Goal: Communication & Community: Answer question/provide support

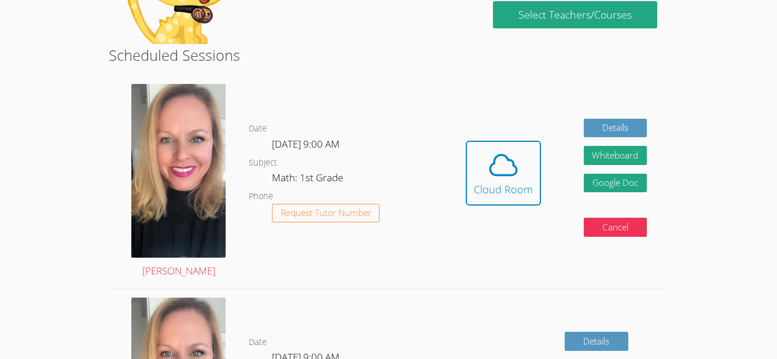
scroll to position [208, 0]
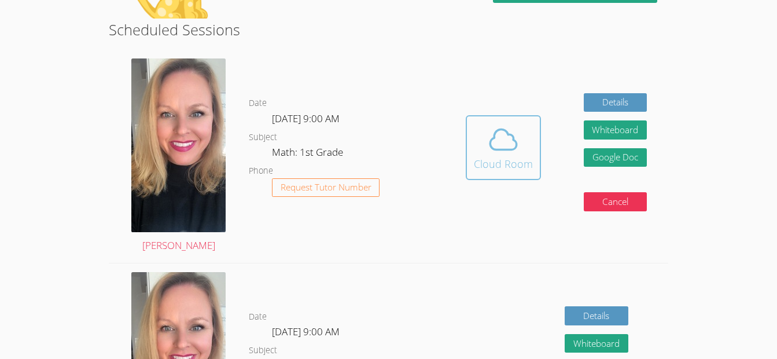
click at [495, 166] on div "Cloud Room" at bounding box center [503, 164] width 59 height 16
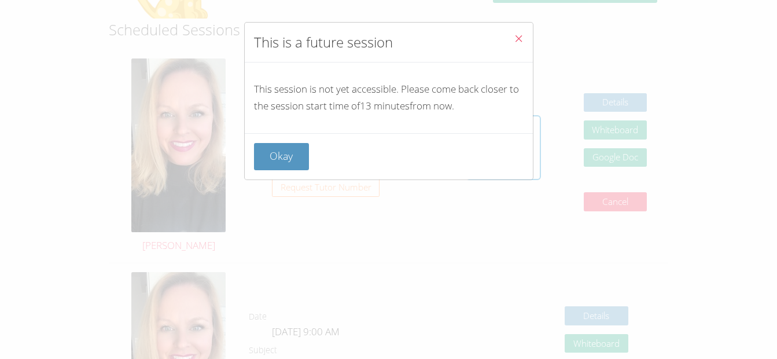
click at [294, 140] on div "Okay" at bounding box center [389, 156] width 288 height 46
click at [296, 152] on button "Okay" at bounding box center [282, 156] width 56 height 27
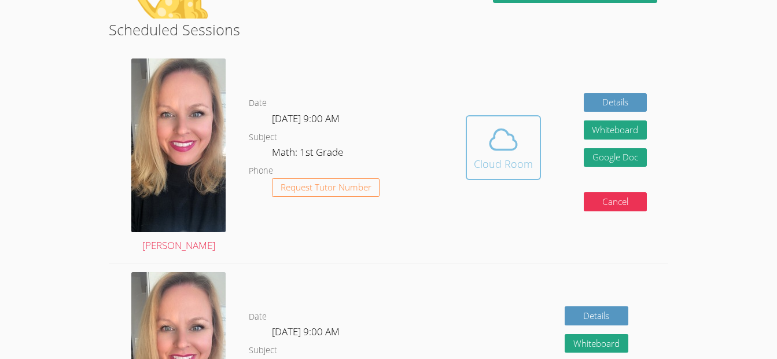
click at [504, 164] on div "Cloud Room" at bounding box center [503, 164] width 59 height 16
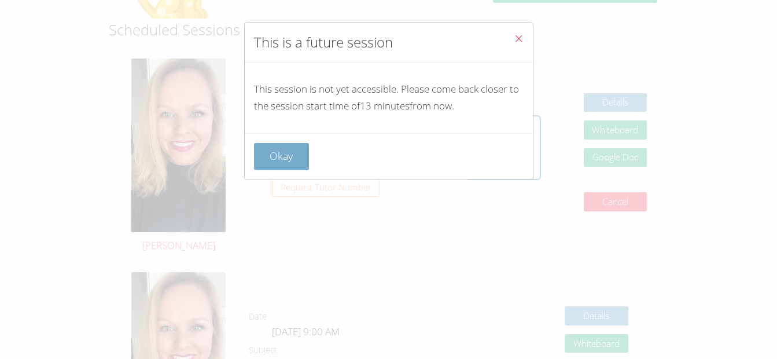
click at [297, 155] on button "Okay" at bounding box center [282, 156] width 56 height 27
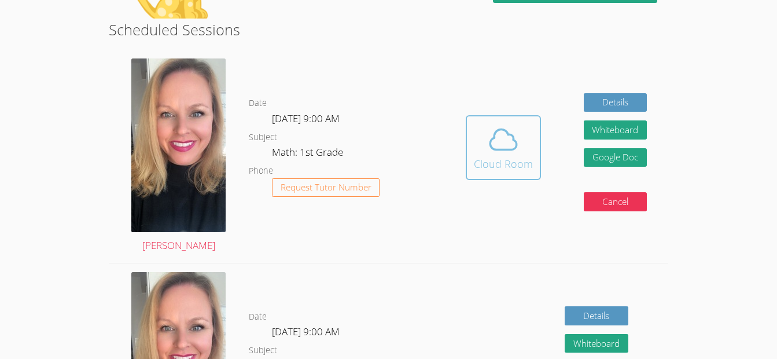
click at [491, 159] on div "Cloud Room" at bounding box center [503, 164] width 59 height 16
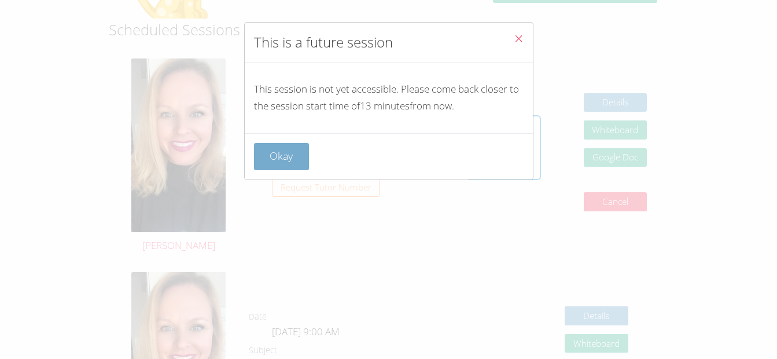
click at [282, 149] on button "Okay" at bounding box center [282, 156] width 56 height 27
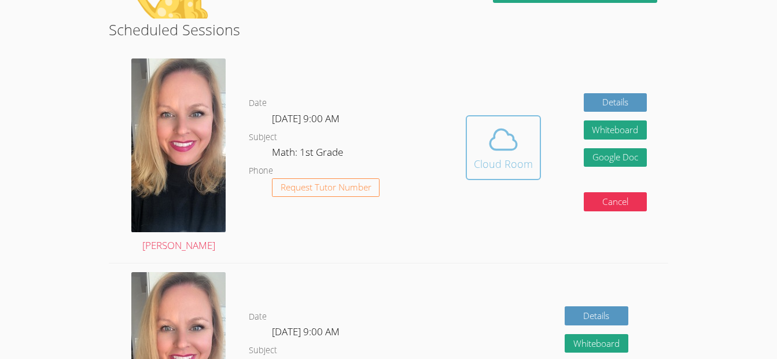
click at [519, 152] on icon at bounding box center [503, 139] width 32 height 32
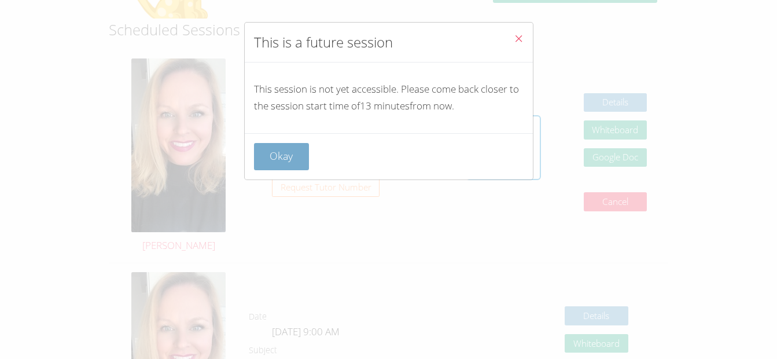
click at [284, 147] on button "Okay" at bounding box center [282, 156] width 56 height 27
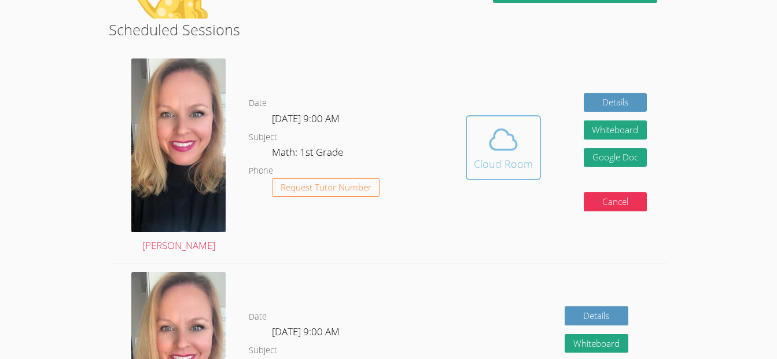
click at [522, 150] on span at bounding box center [503, 139] width 59 height 32
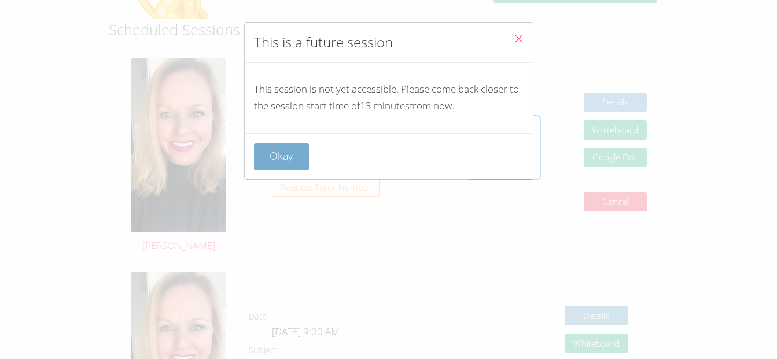
click at [293, 146] on button "Okay" at bounding box center [282, 156] width 56 height 27
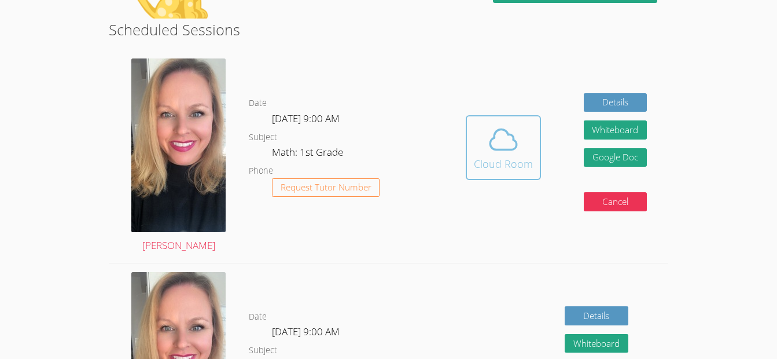
click at [475, 139] on span at bounding box center [503, 139] width 59 height 32
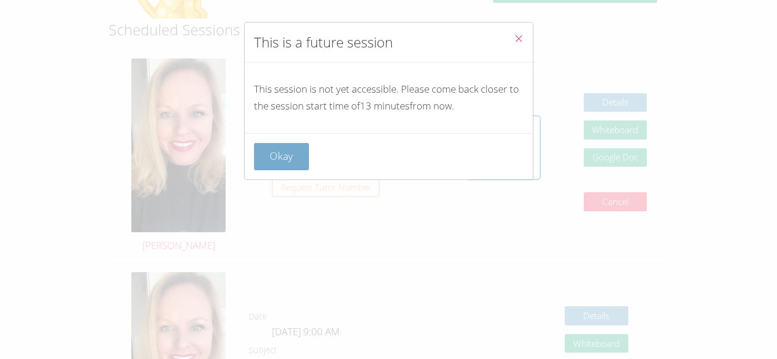
click at [277, 144] on button "Okay" at bounding box center [282, 156] width 56 height 27
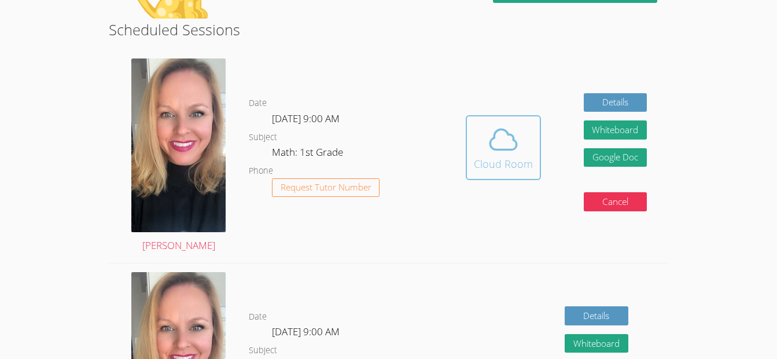
click at [500, 142] on icon at bounding box center [503, 139] width 32 height 32
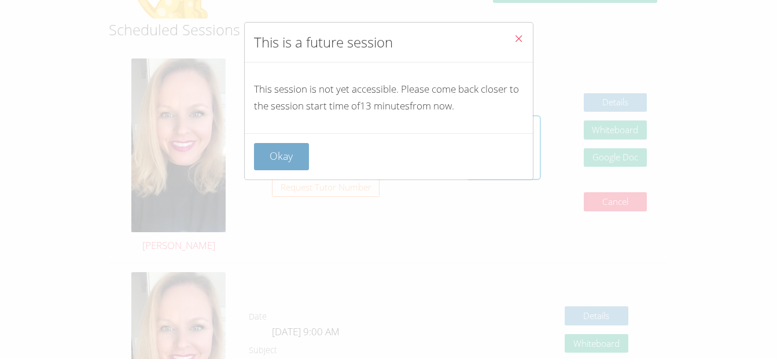
click at [288, 163] on button "Okay" at bounding box center [282, 156] width 56 height 27
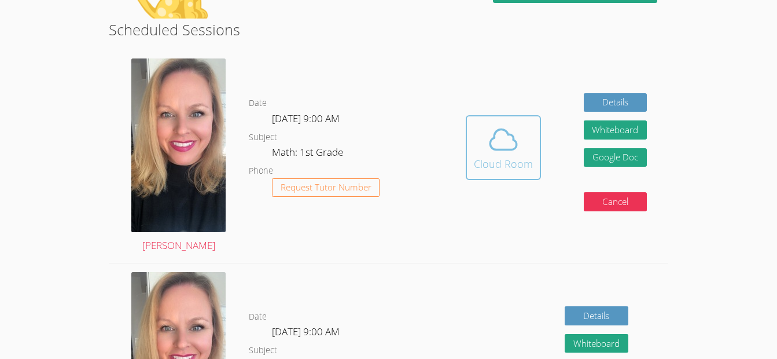
click at [516, 144] on icon at bounding box center [503, 140] width 27 height 20
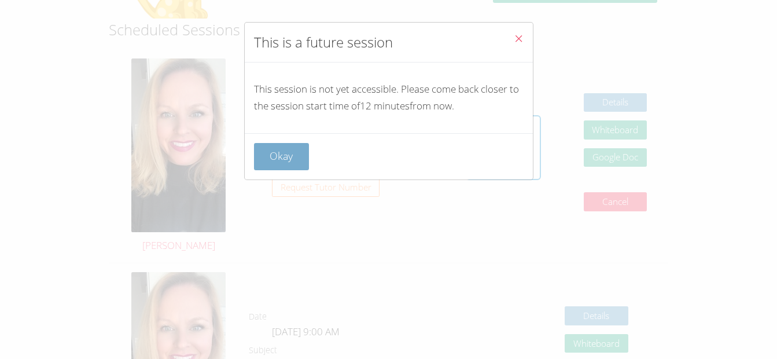
click at [299, 151] on button "Okay" at bounding box center [282, 156] width 56 height 27
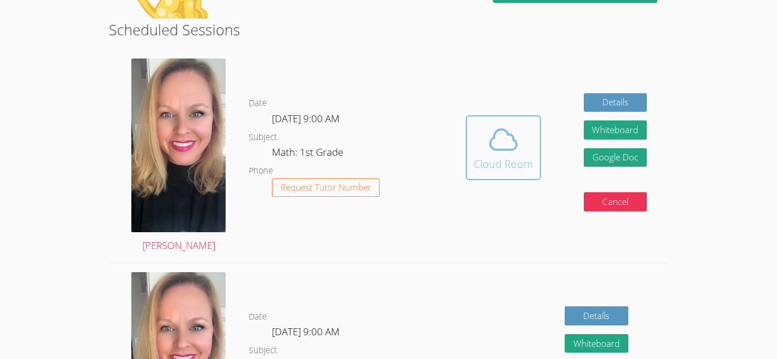
click at [500, 130] on icon at bounding box center [503, 140] width 27 height 20
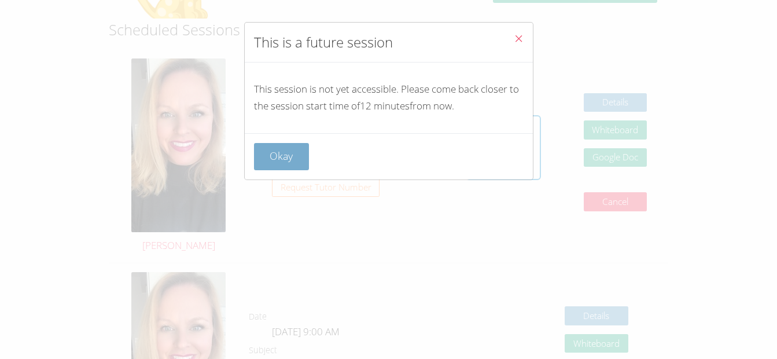
click at [290, 144] on button "Okay" at bounding box center [282, 156] width 56 height 27
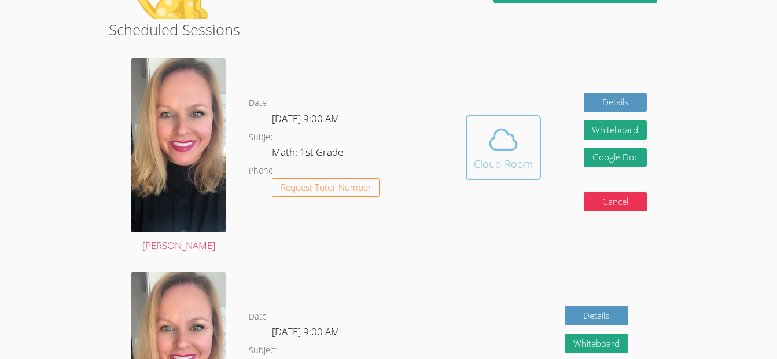
click at [505, 174] on button "Cloud Room" at bounding box center [503, 147] width 75 height 65
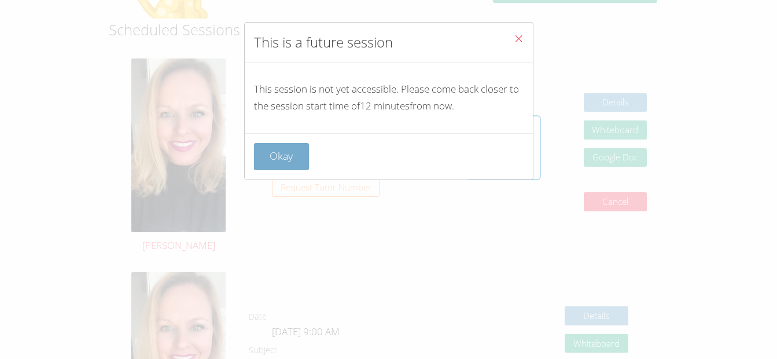
click at [285, 154] on button "Okay" at bounding box center [282, 156] width 56 height 27
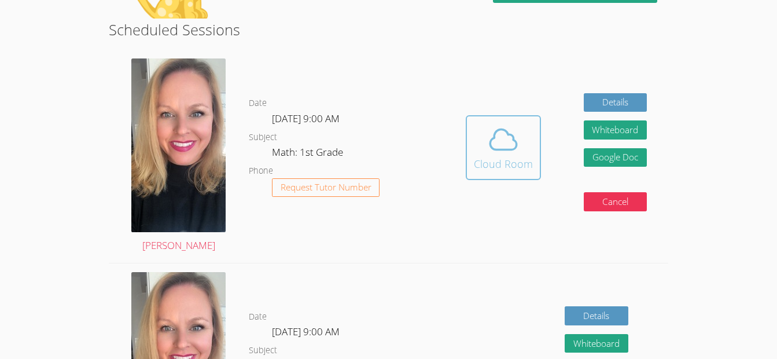
click at [496, 170] on div "Cloud Room" at bounding box center [503, 164] width 59 height 16
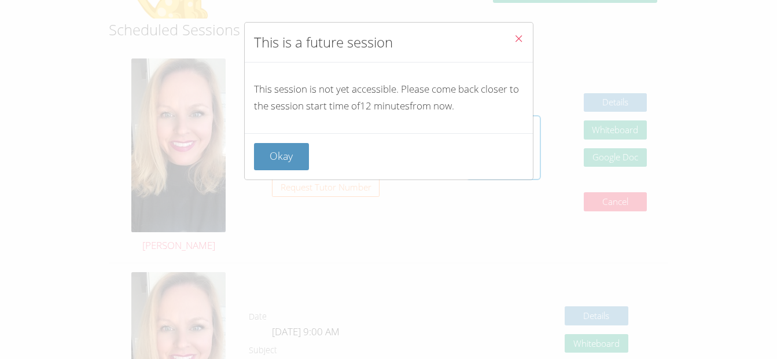
click at [280, 140] on div "Okay" at bounding box center [389, 156] width 288 height 46
drag, startPoint x: 277, startPoint y: 157, endPoint x: 282, endPoint y: 149, distance: 9.3
click at [282, 149] on button "Okay" at bounding box center [282, 156] width 56 height 27
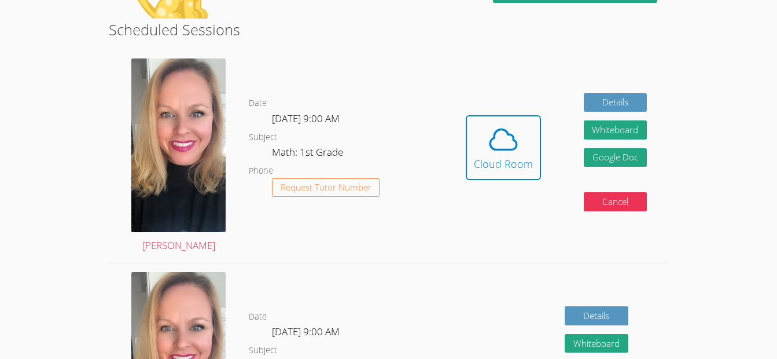
click at [282, 149] on dd "Math: 1st Grade" at bounding box center [309, 154] width 74 height 20
click at [482, 148] on span at bounding box center [503, 139] width 59 height 32
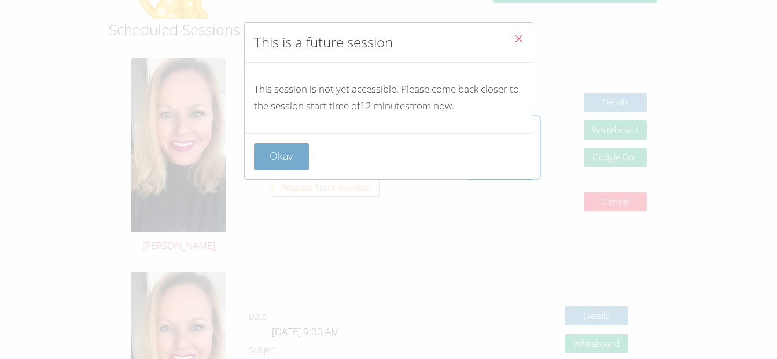
click at [295, 148] on button "Okay" at bounding box center [282, 156] width 56 height 27
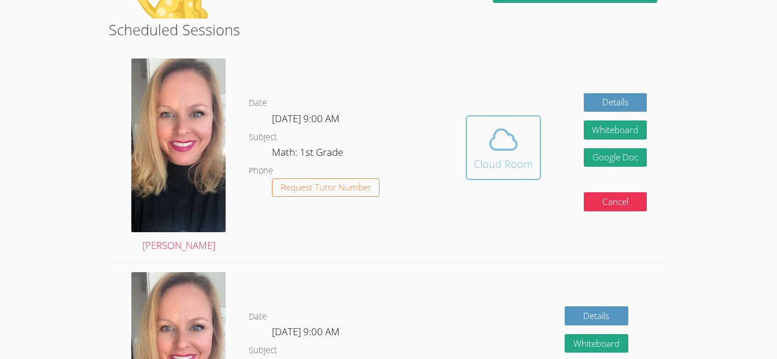
click at [489, 152] on icon at bounding box center [503, 139] width 32 height 32
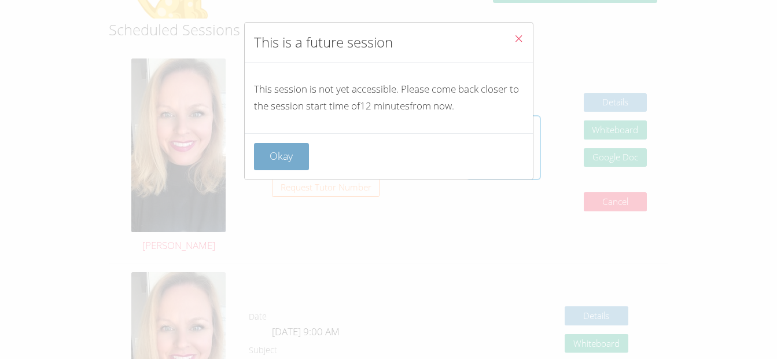
click at [283, 148] on button "Okay" at bounding box center [282, 156] width 56 height 27
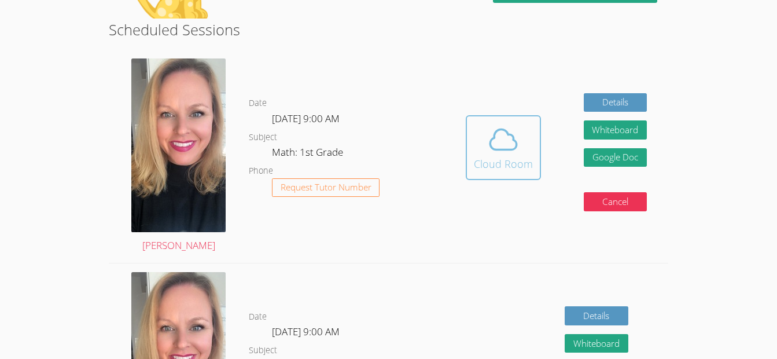
click at [474, 177] on button "Cloud Room" at bounding box center [503, 147] width 75 height 65
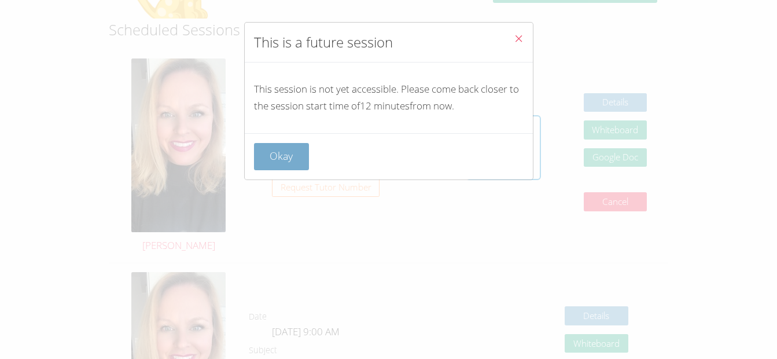
click at [290, 153] on button "Okay" at bounding box center [282, 156] width 56 height 27
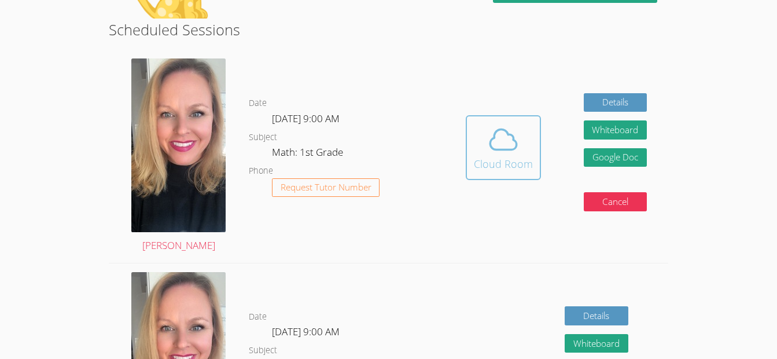
click at [509, 159] on div "Cloud Room" at bounding box center [503, 164] width 59 height 16
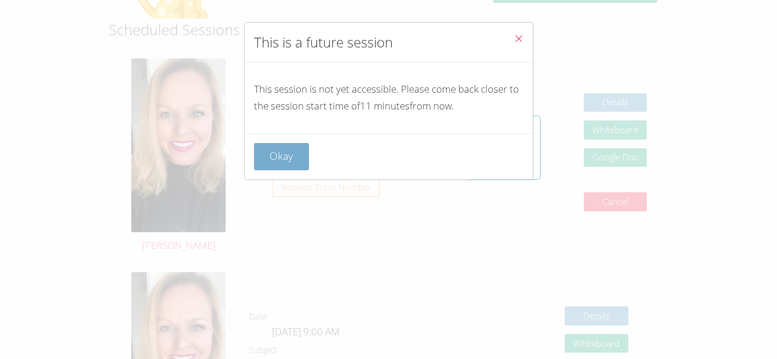
drag, startPoint x: 509, startPoint y: 159, endPoint x: 291, endPoint y: 156, distance: 218.2
click at [291, 156] on div "Okay" at bounding box center [389, 156] width 270 height 27
click at [291, 156] on button "Okay" at bounding box center [282, 156] width 56 height 27
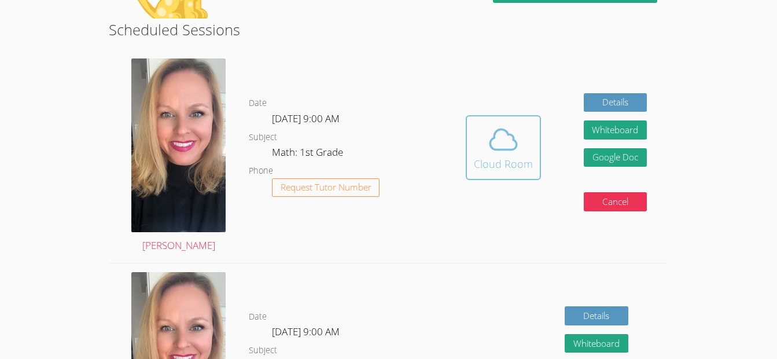
click at [500, 174] on button "Cloud Room" at bounding box center [503, 147] width 75 height 65
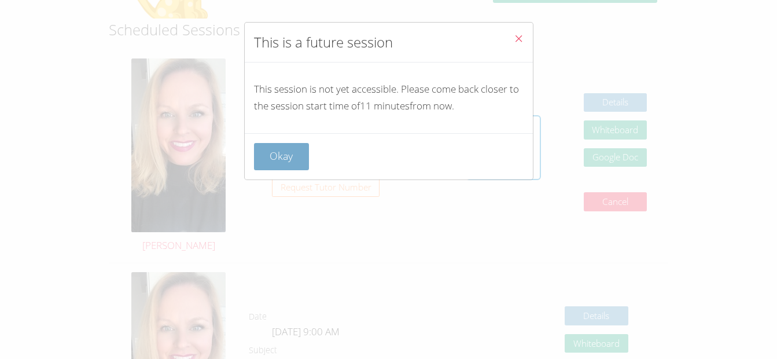
click at [284, 145] on button "Okay" at bounding box center [282, 156] width 56 height 27
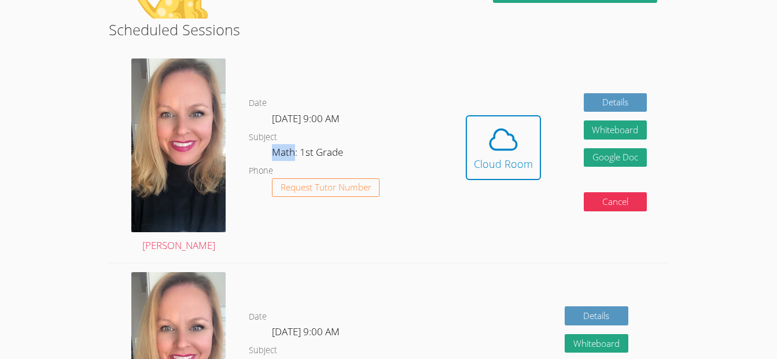
click at [284, 145] on dd "Math: 1st Grade" at bounding box center [309, 154] width 74 height 20
drag, startPoint x: 284, startPoint y: 145, endPoint x: 484, endPoint y: 161, distance: 200.9
click at [484, 161] on div "Cloud Room" at bounding box center [503, 164] width 59 height 16
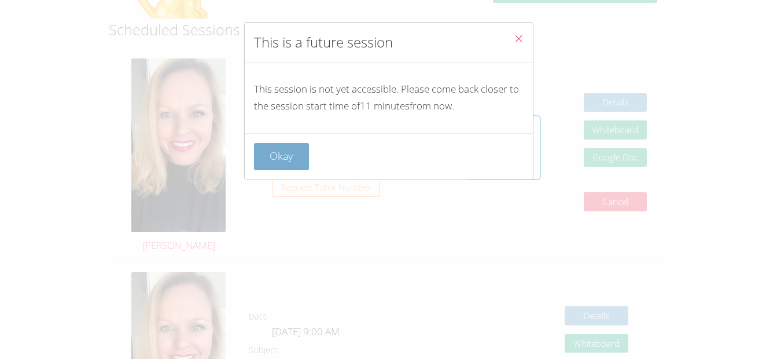
click at [286, 145] on button "Okay" at bounding box center [282, 156] width 56 height 27
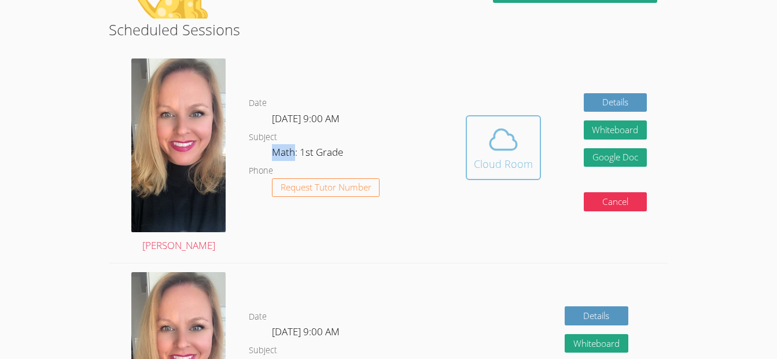
click at [515, 152] on icon at bounding box center [503, 139] width 32 height 32
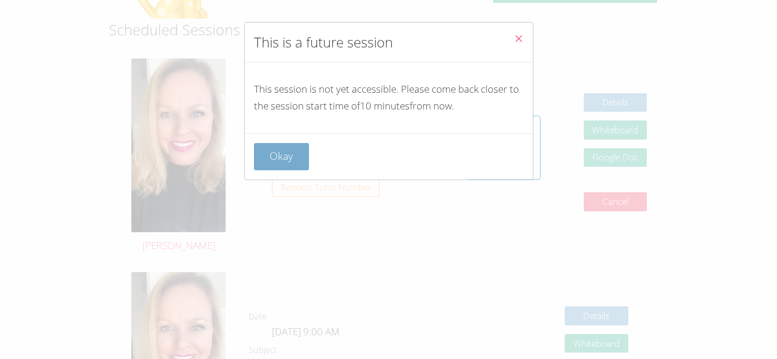
click at [289, 159] on button "Okay" at bounding box center [282, 156] width 56 height 27
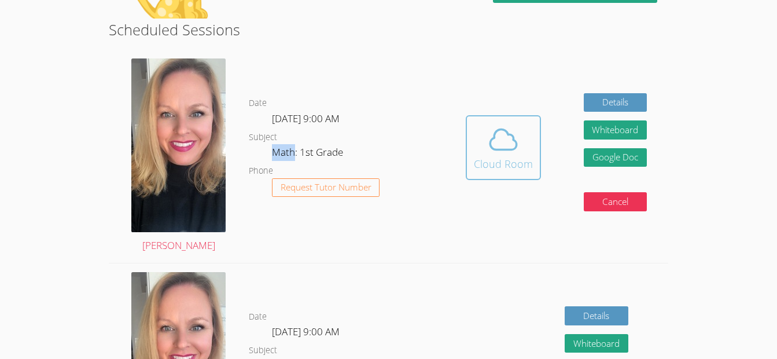
click at [505, 131] on icon at bounding box center [503, 140] width 27 height 20
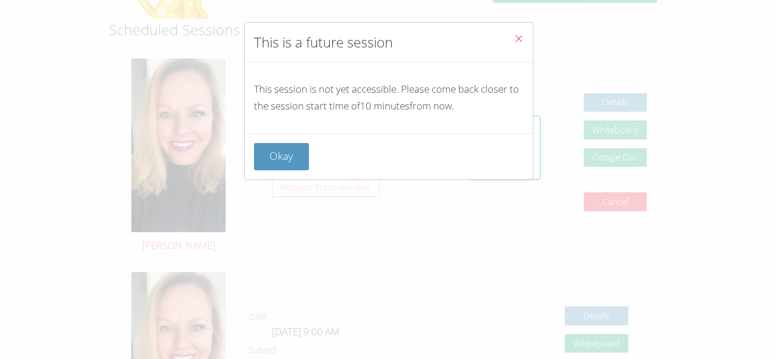
drag, startPoint x: 306, startPoint y: 143, endPoint x: 290, endPoint y: 145, distance: 16.4
click at [290, 145] on button "Okay" at bounding box center [282, 156] width 56 height 27
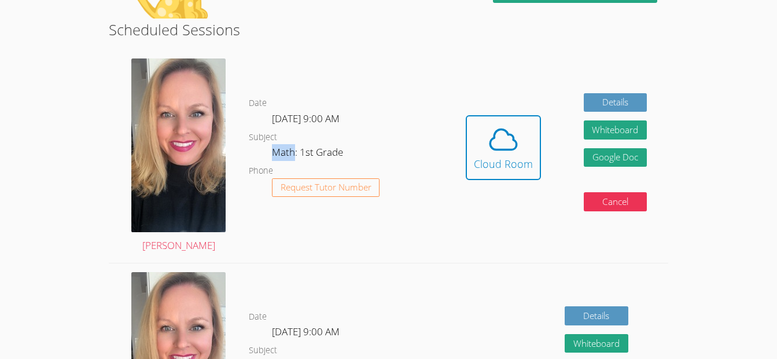
click at [290, 145] on dd "Math: 1st Grade" at bounding box center [309, 154] width 74 height 20
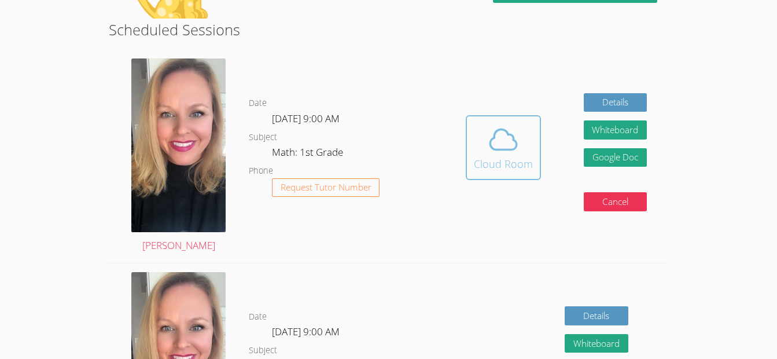
click at [485, 135] on span at bounding box center [503, 139] width 59 height 32
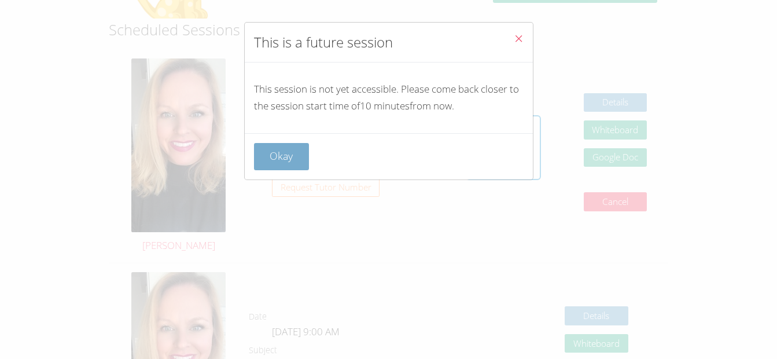
click at [281, 168] on button "Okay" at bounding box center [282, 156] width 56 height 27
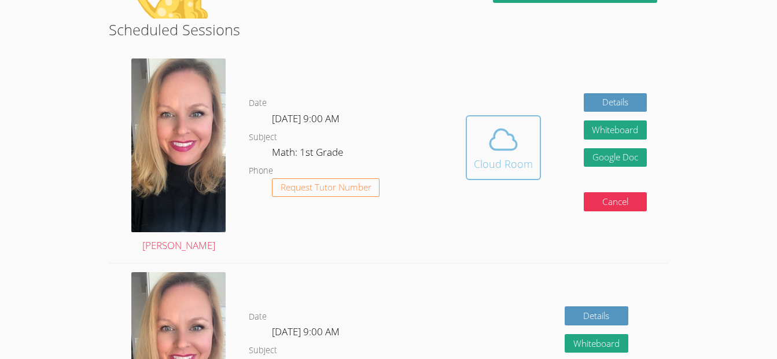
click at [513, 154] on icon at bounding box center [503, 139] width 32 height 32
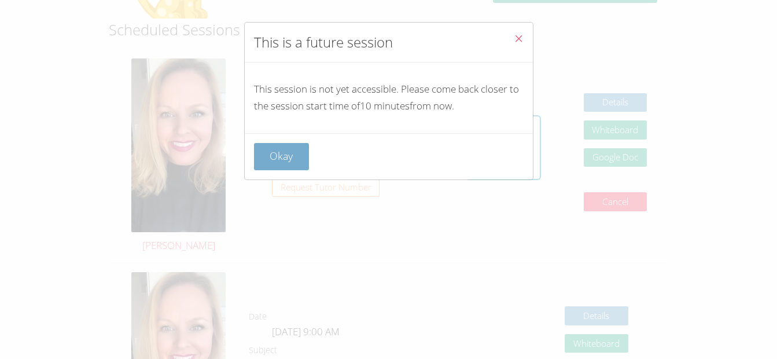
click at [285, 149] on button "Okay" at bounding box center [282, 156] width 56 height 27
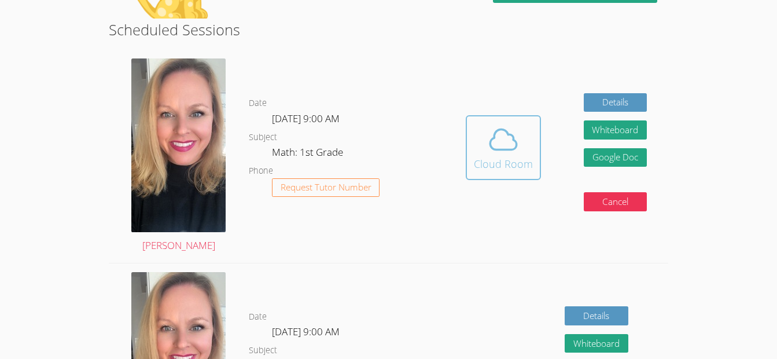
click at [497, 122] on button "Cloud Room" at bounding box center [503, 147] width 75 height 65
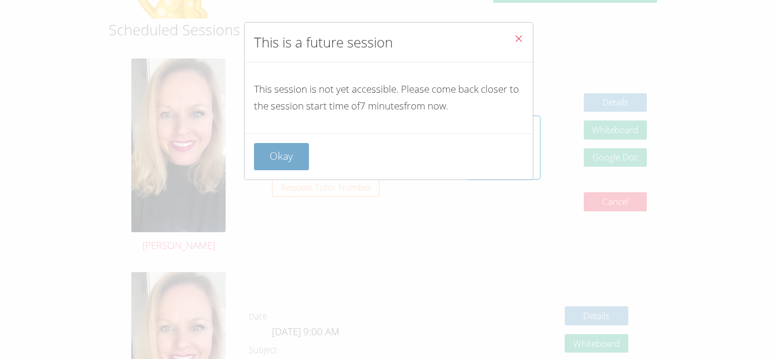
click at [295, 157] on button "Okay" at bounding box center [282, 156] width 56 height 27
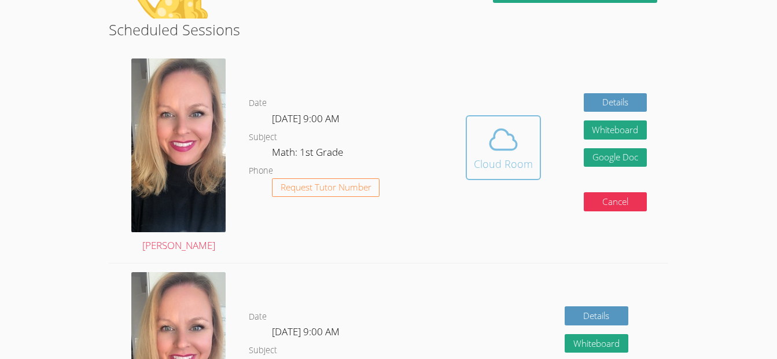
click at [476, 165] on div "Cloud Room" at bounding box center [503, 164] width 59 height 16
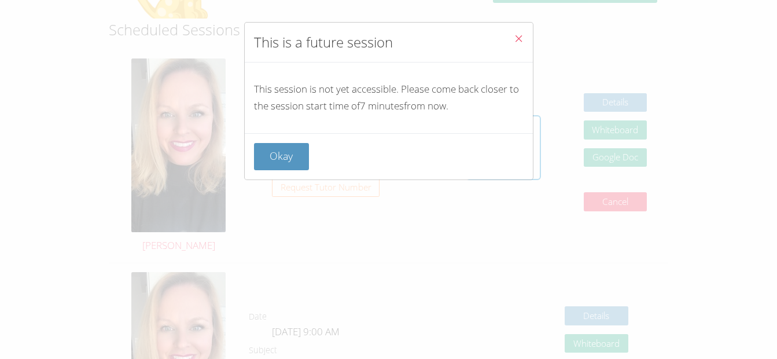
drag, startPoint x: 300, startPoint y: 157, endPoint x: 284, endPoint y: 157, distance: 16.2
click at [284, 157] on button "Okay" at bounding box center [282, 156] width 56 height 27
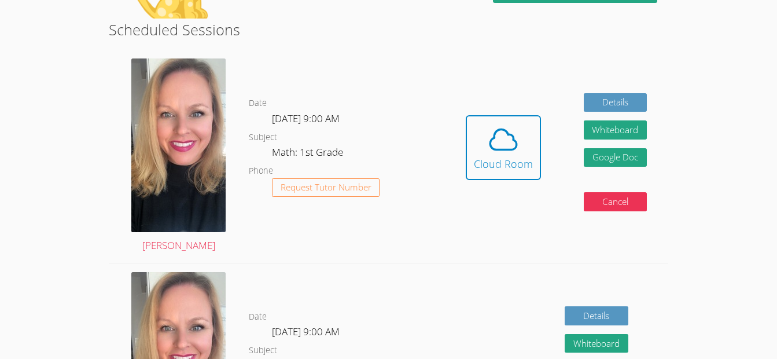
click at [284, 157] on dd "Math: 1st Grade" at bounding box center [309, 154] width 74 height 20
click at [516, 160] on div "Cloud Room" at bounding box center [503, 164] width 59 height 16
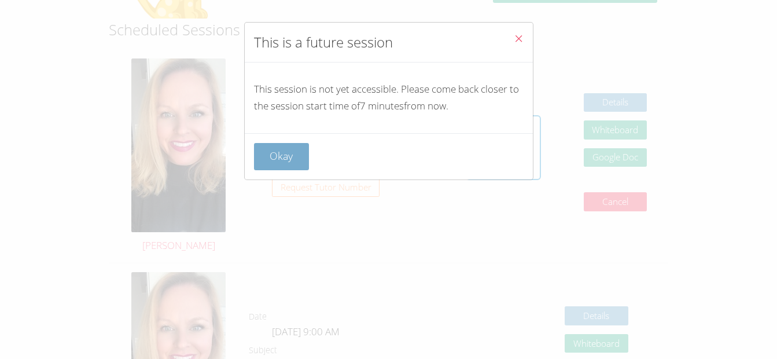
click at [290, 147] on button "Okay" at bounding box center [282, 156] width 56 height 27
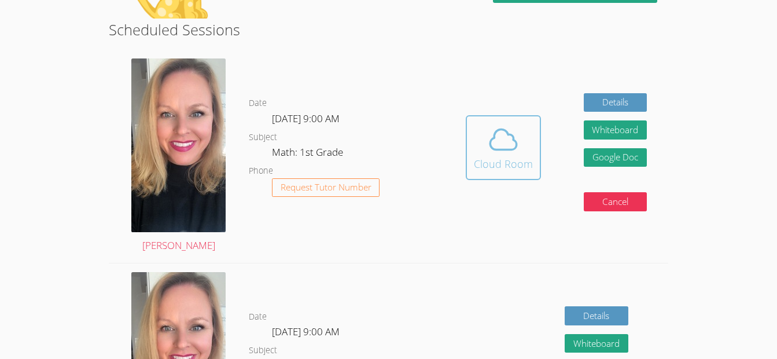
click at [498, 157] on div "Cloud Room" at bounding box center [503, 164] width 59 height 16
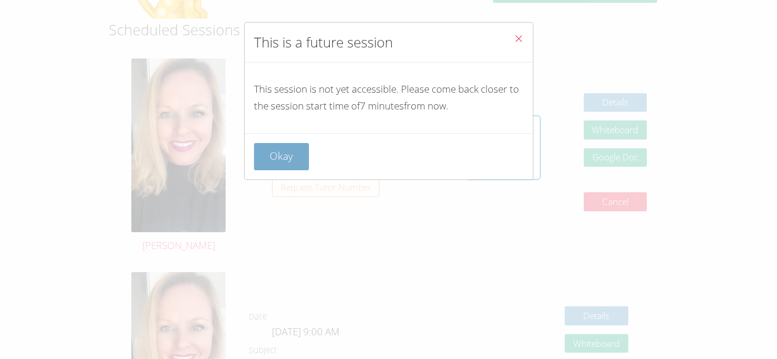
click at [283, 160] on button "Okay" at bounding box center [282, 156] width 56 height 27
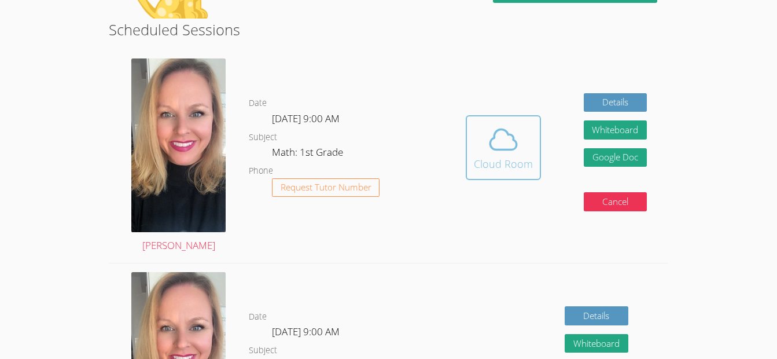
click at [504, 160] on div "Cloud Room" at bounding box center [503, 164] width 59 height 16
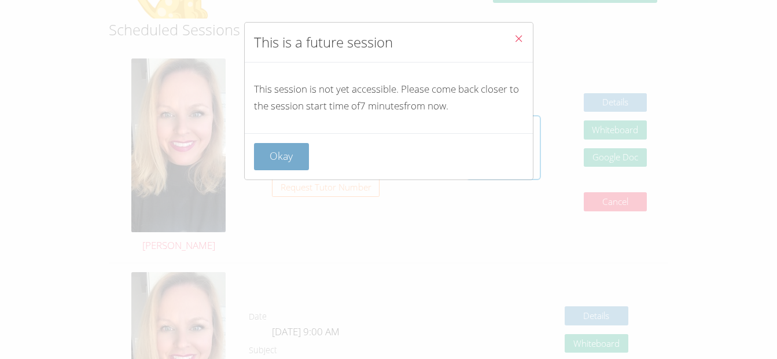
click at [276, 163] on button "Okay" at bounding box center [282, 156] width 56 height 27
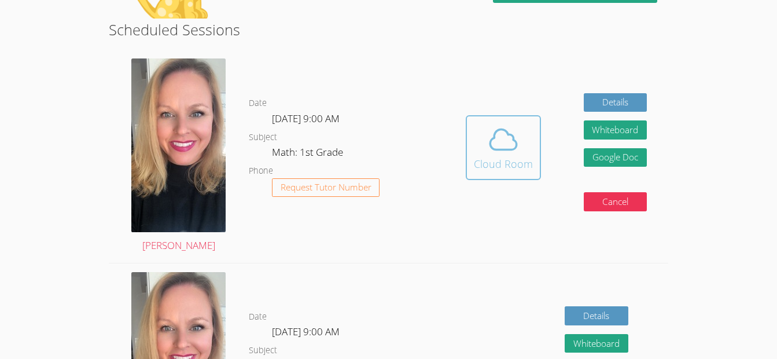
click at [534, 163] on button "Cloud Room" at bounding box center [503, 147] width 75 height 65
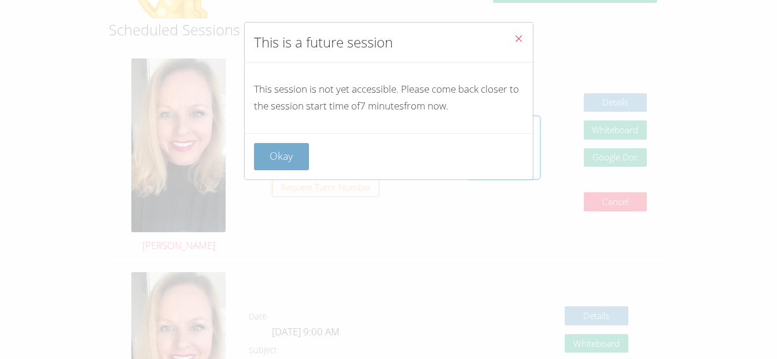
click at [278, 148] on button "Okay" at bounding box center [282, 156] width 56 height 27
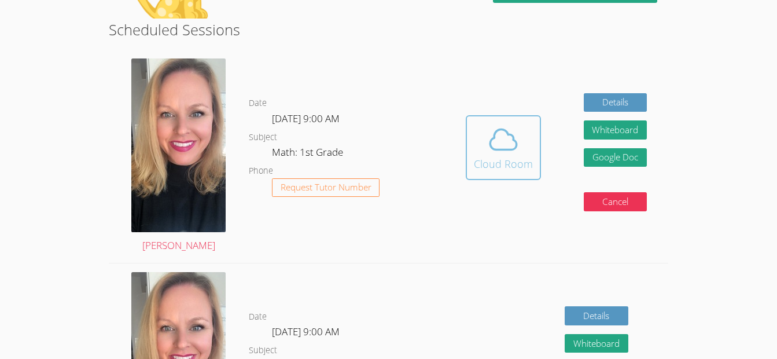
click at [516, 152] on icon at bounding box center [503, 139] width 32 height 32
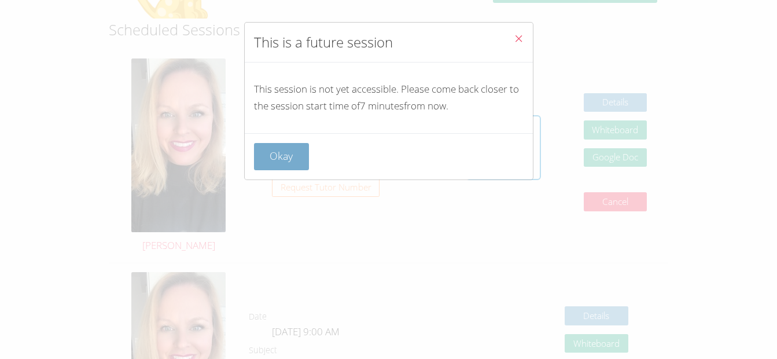
click at [296, 149] on button "Okay" at bounding box center [282, 156] width 56 height 27
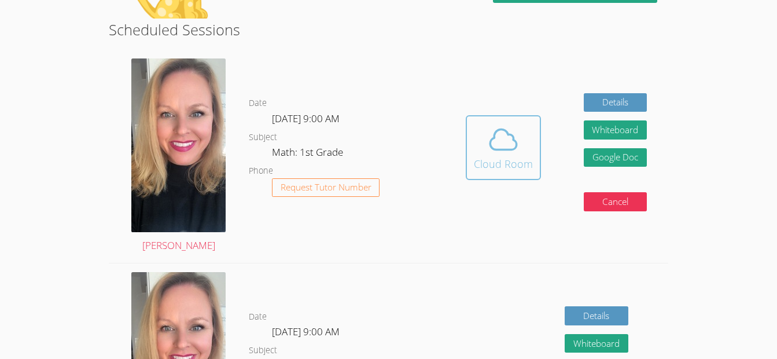
click at [506, 155] on icon at bounding box center [503, 139] width 32 height 32
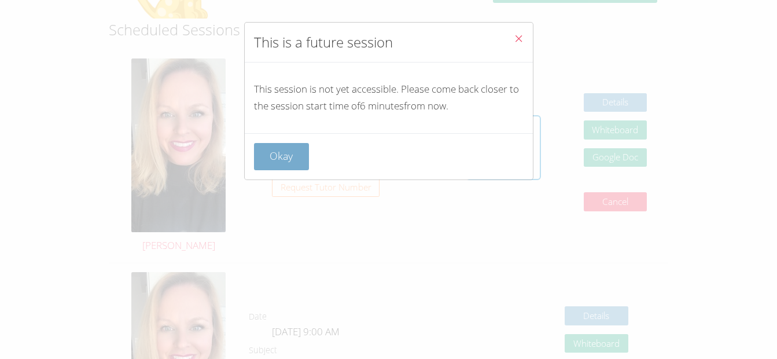
click at [293, 155] on button "Okay" at bounding box center [282, 156] width 56 height 27
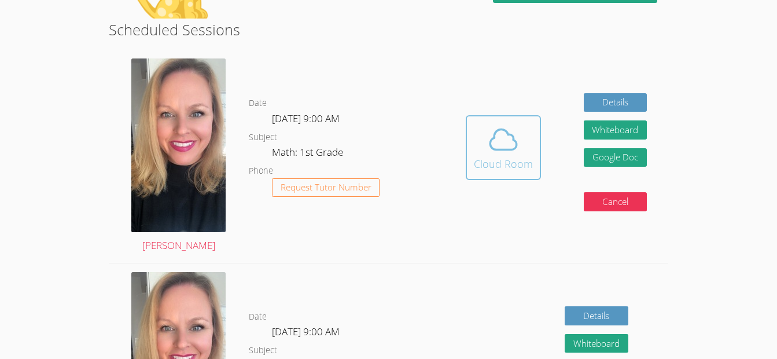
click at [491, 153] on icon at bounding box center [503, 139] width 32 height 32
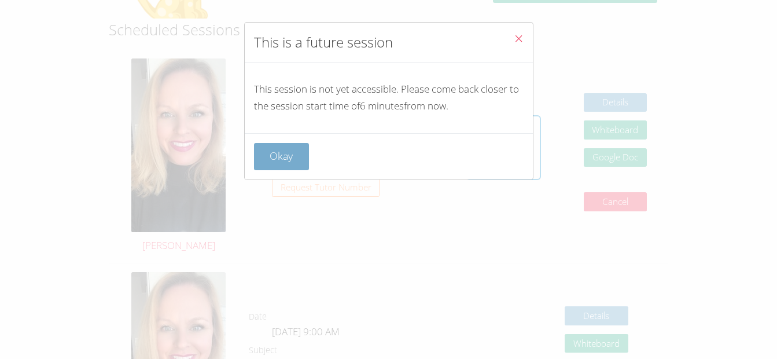
click at [289, 162] on button "Okay" at bounding box center [282, 156] width 56 height 27
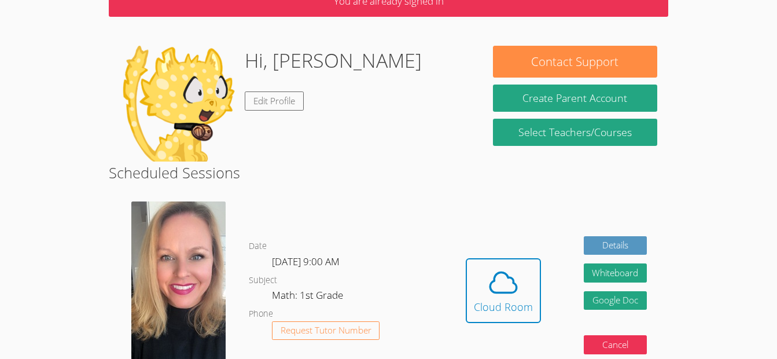
scroll to position [65, 0]
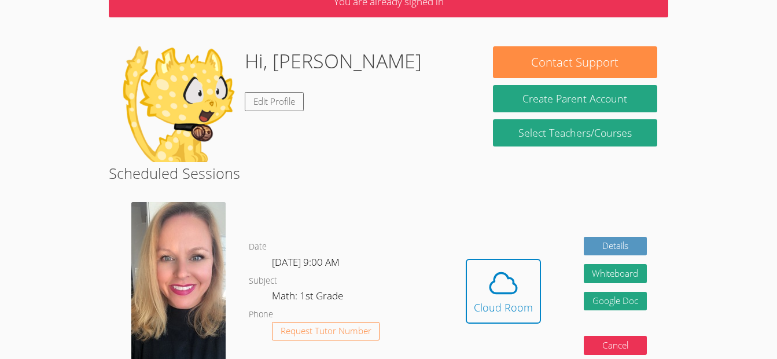
click at [411, 141] on div "Hi, Justin Edit Profile" at bounding box center [295, 104] width 351 height 116
click at [510, 298] on icon at bounding box center [503, 283] width 32 height 32
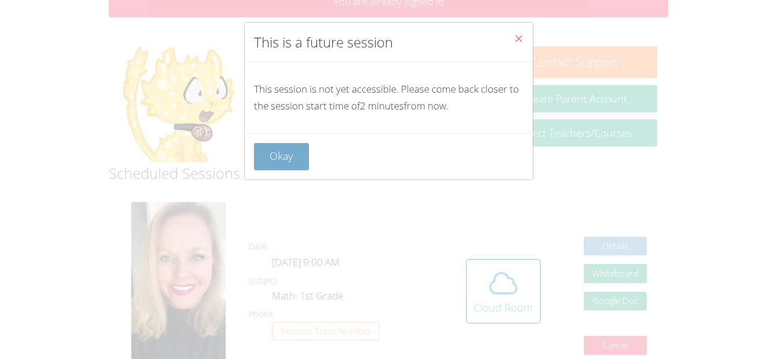
click at [291, 156] on button "Okay" at bounding box center [282, 156] width 56 height 27
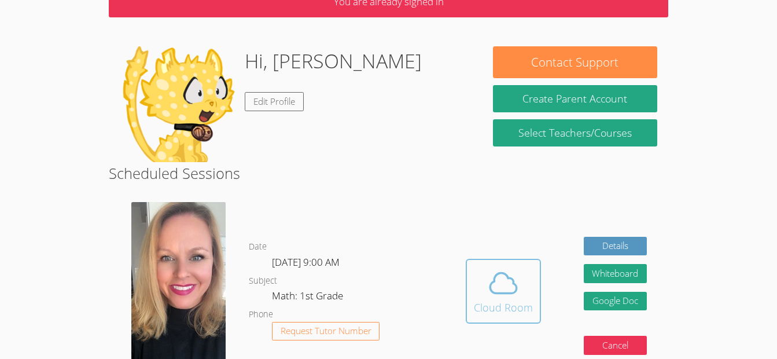
click at [514, 299] on div "Cloud Room" at bounding box center [503, 307] width 59 height 16
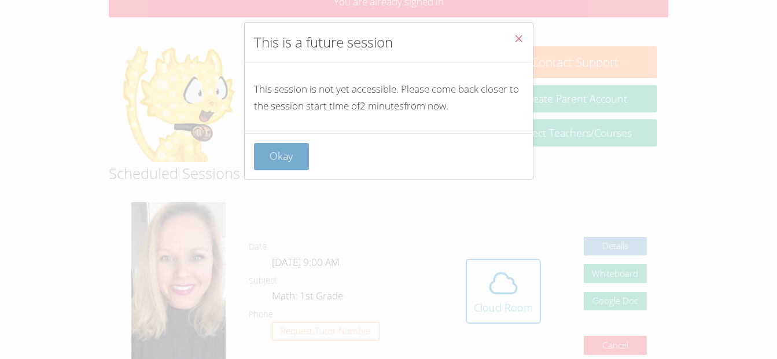
click at [282, 150] on button "Okay" at bounding box center [282, 156] width 56 height 27
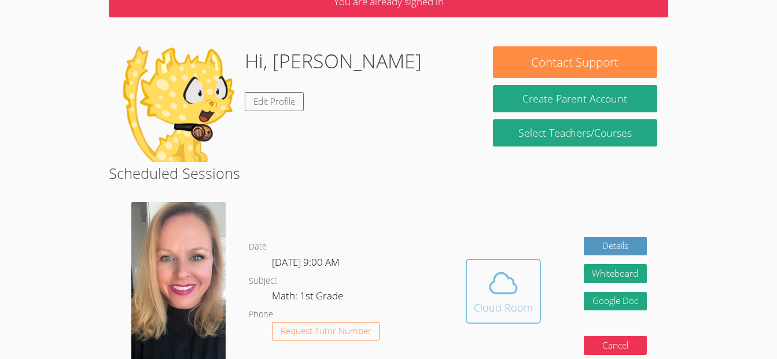
click at [513, 303] on div "Cloud Room" at bounding box center [503, 307] width 59 height 16
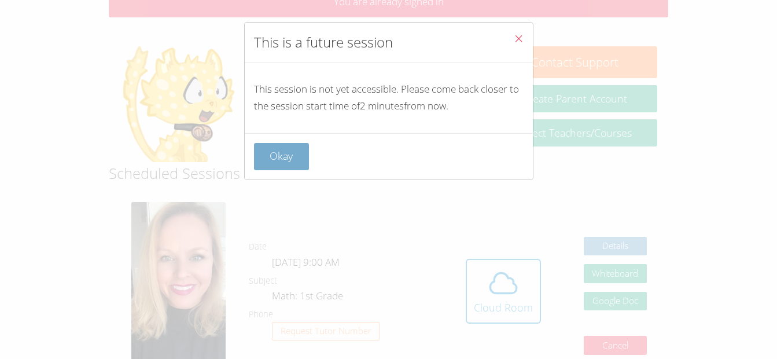
click at [284, 159] on button "Okay" at bounding box center [282, 156] width 56 height 27
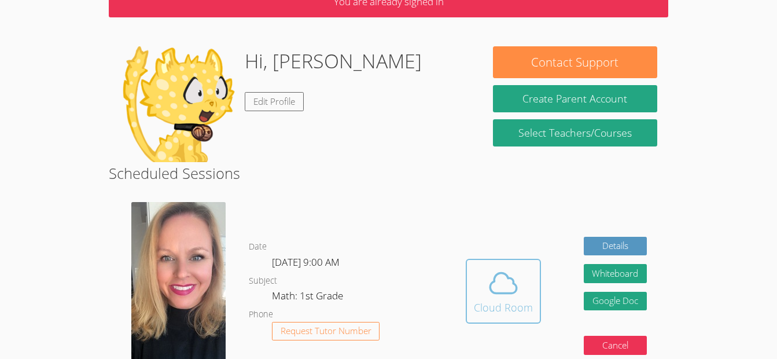
click at [511, 300] on div "Cloud Room" at bounding box center [503, 307] width 59 height 16
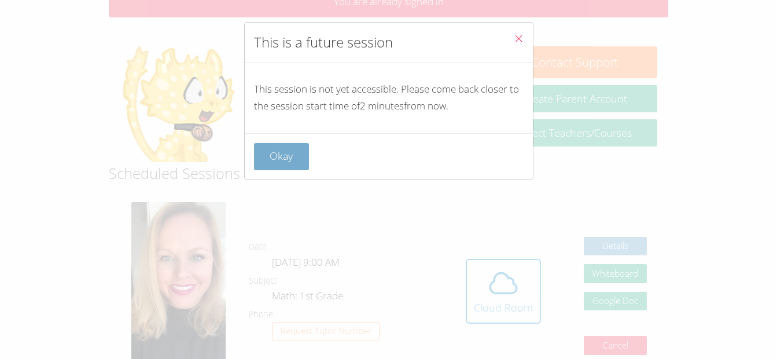
click at [285, 152] on button "Okay" at bounding box center [282, 156] width 56 height 27
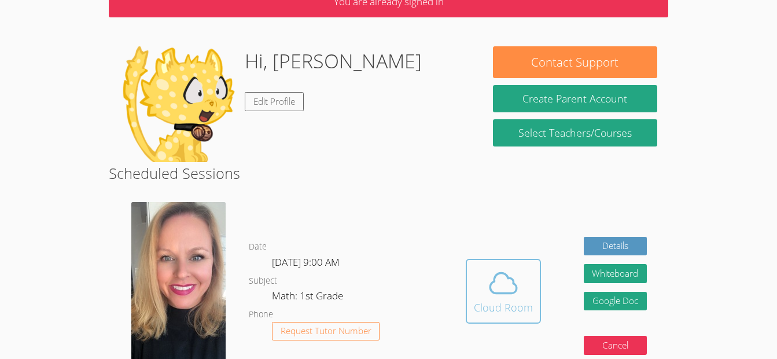
click at [476, 304] on div "Cloud Room" at bounding box center [503, 307] width 59 height 16
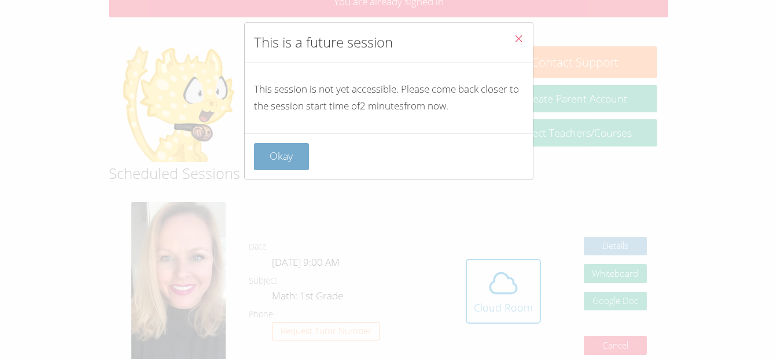
click at [295, 145] on button "Okay" at bounding box center [282, 156] width 56 height 27
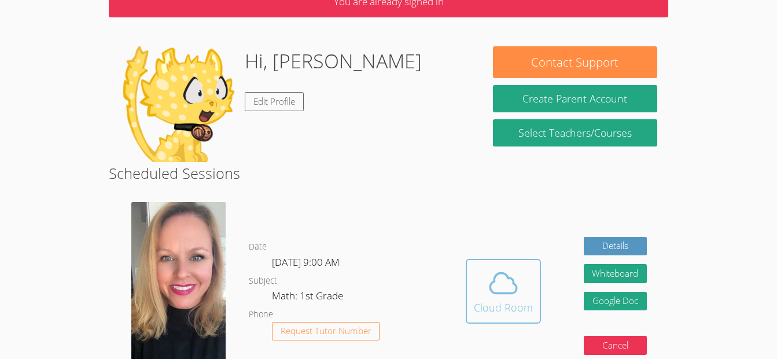
click at [527, 307] on div "Cloud Room" at bounding box center [503, 307] width 59 height 16
click at [504, 283] on icon at bounding box center [503, 283] width 32 height 32
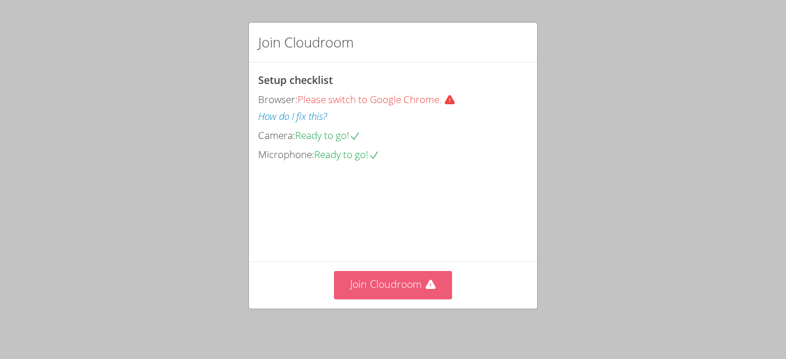
click at [434, 277] on button "Join Cloudroom" at bounding box center [393, 285] width 119 height 28
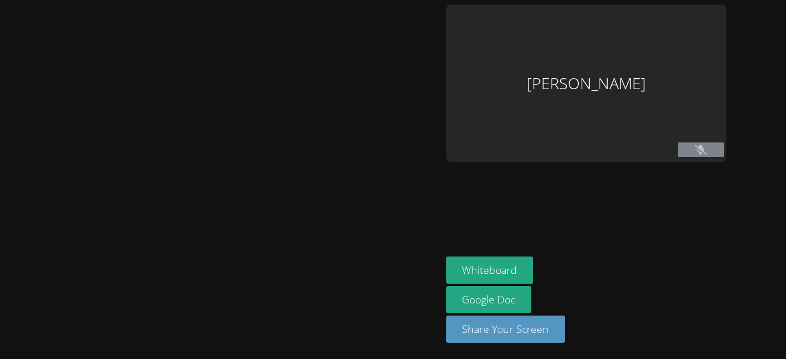
click at [226, 141] on div at bounding box center [221, 180] width 432 height 350
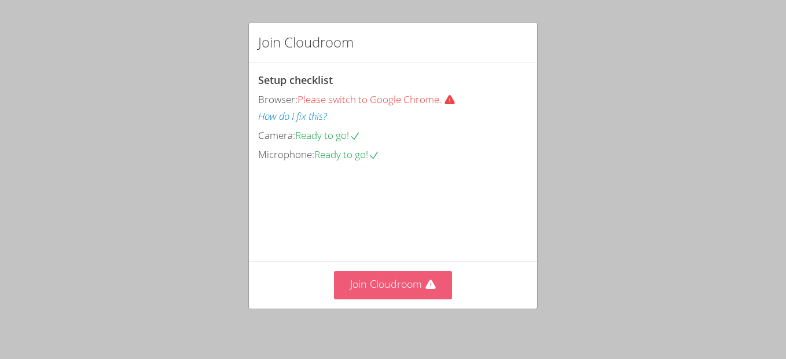
click at [390, 284] on button "Join Cloudroom" at bounding box center [393, 285] width 119 height 28
click at [390, 294] on button "Join Cloudroom" at bounding box center [393, 285] width 119 height 28
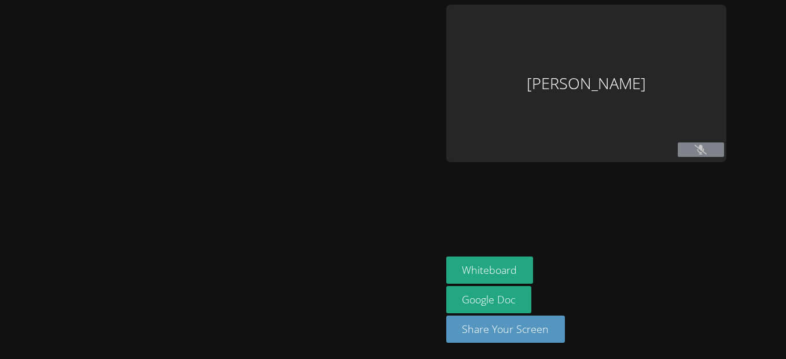
click at [353, 24] on div at bounding box center [221, 180] width 432 height 350
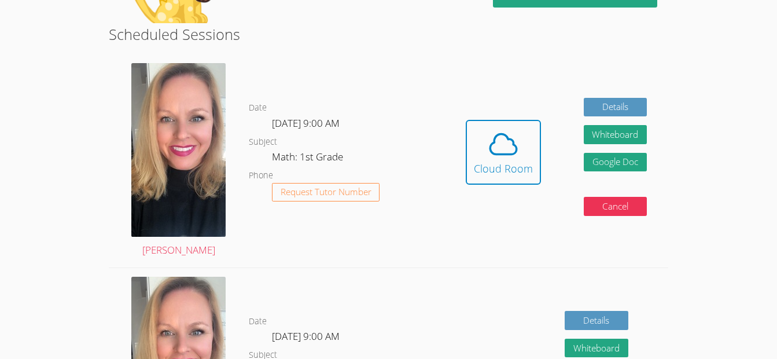
scroll to position [199, 0]
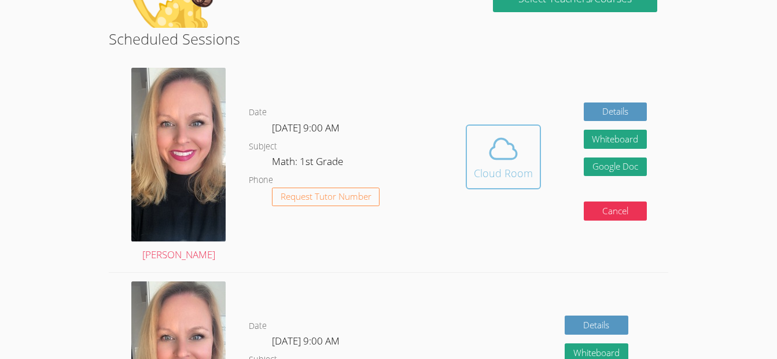
click at [518, 159] on icon at bounding box center [503, 149] width 32 height 32
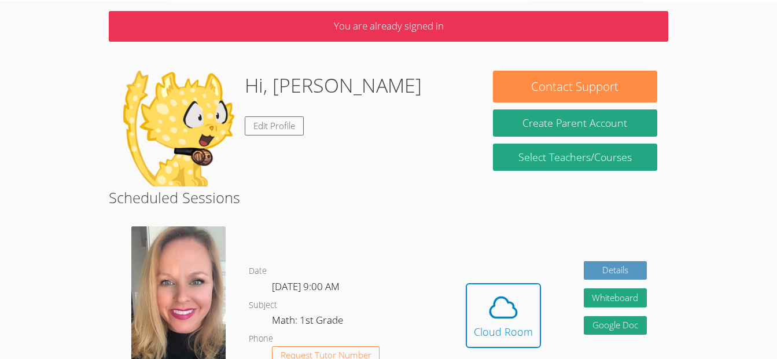
scroll to position [0, 0]
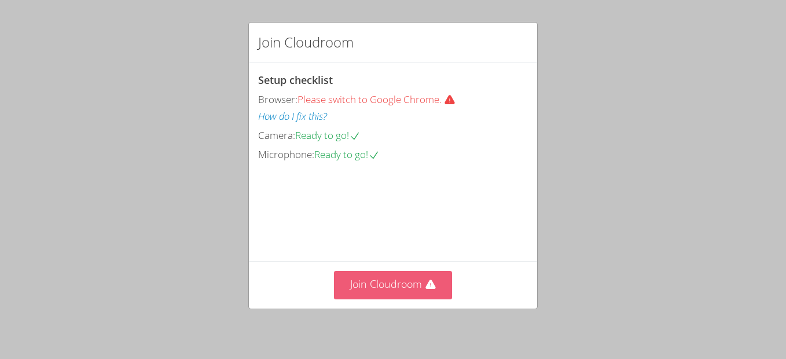
click at [408, 293] on button "Join Cloudroom" at bounding box center [393, 285] width 119 height 28
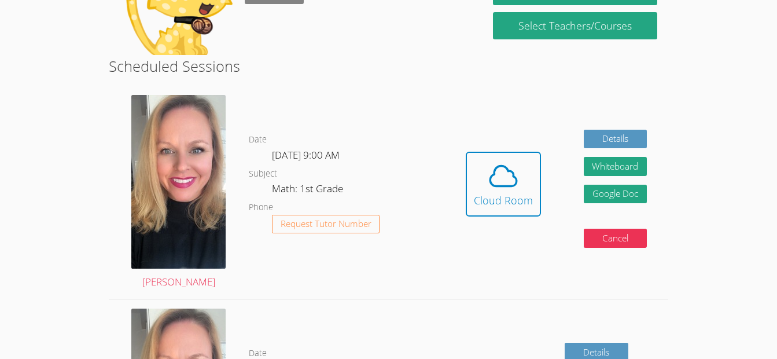
scroll to position [133, 0]
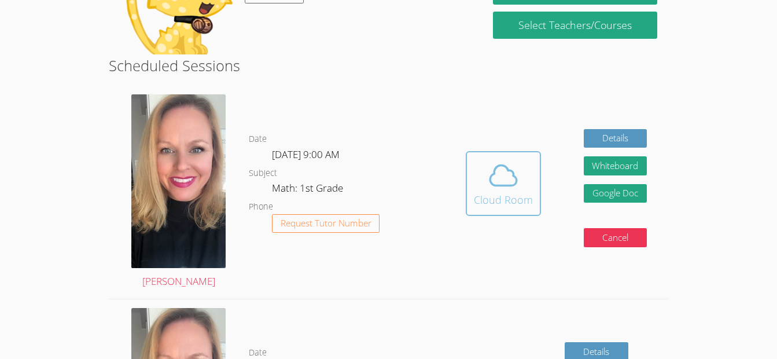
click at [502, 211] on button "Cloud Room" at bounding box center [503, 183] width 75 height 65
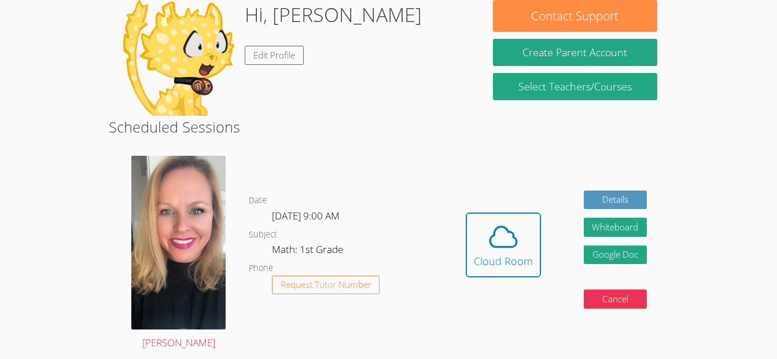
scroll to position [72, 0]
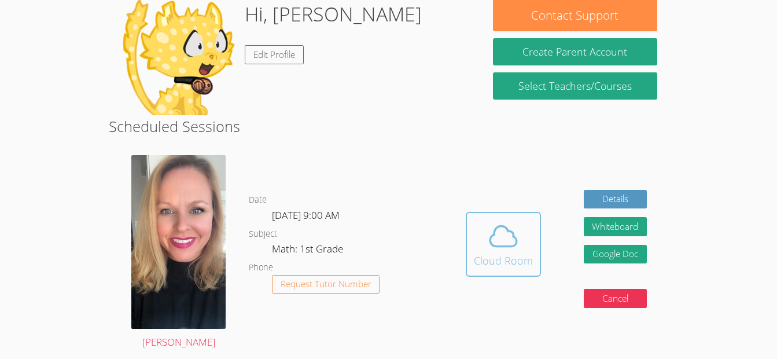
click at [507, 238] on icon at bounding box center [503, 236] width 32 height 32
click at [524, 261] on div "Cloud Room" at bounding box center [503, 260] width 59 height 16
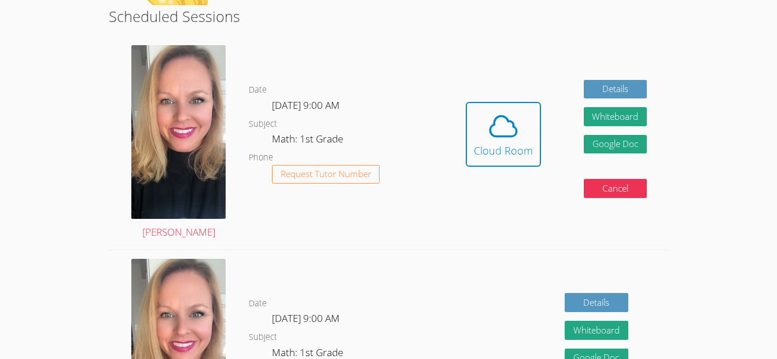
scroll to position [188, 0]
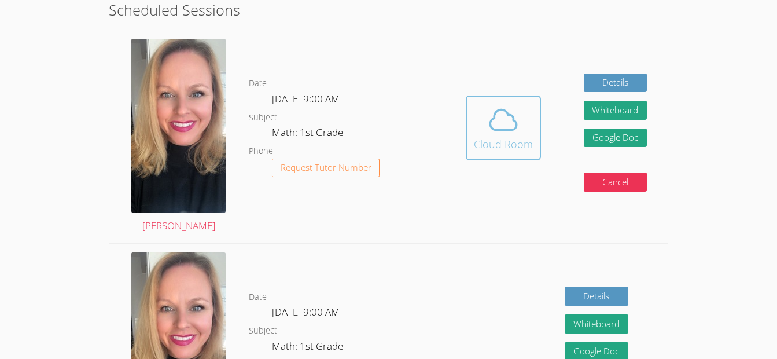
click at [509, 117] on icon at bounding box center [503, 120] width 32 height 32
click at [505, 164] on link "Cloud Room" at bounding box center [503, 133] width 75 height 74
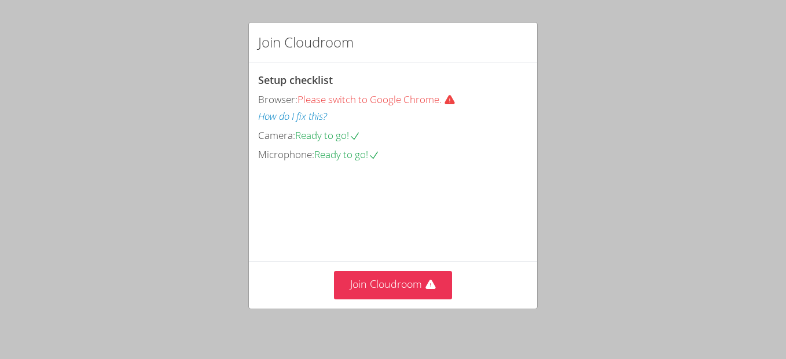
scroll to position [77, 0]
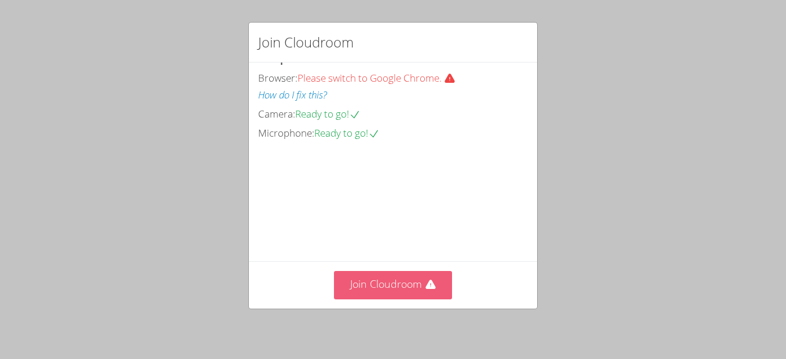
click at [395, 285] on button "Join Cloudroom" at bounding box center [393, 285] width 119 height 28
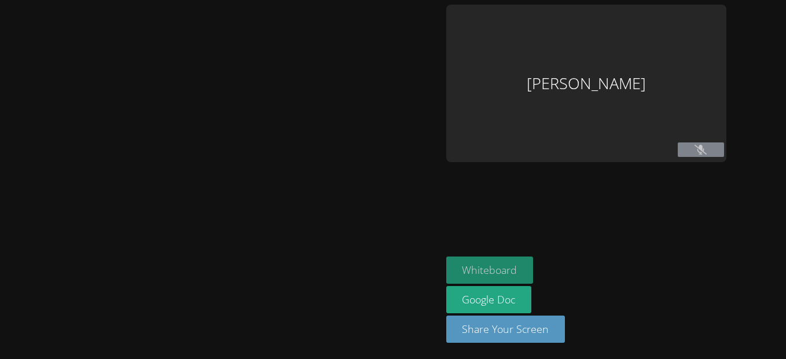
click at [479, 263] on button "Whiteboard" at bounding box center [489, 269] width 87 height 27
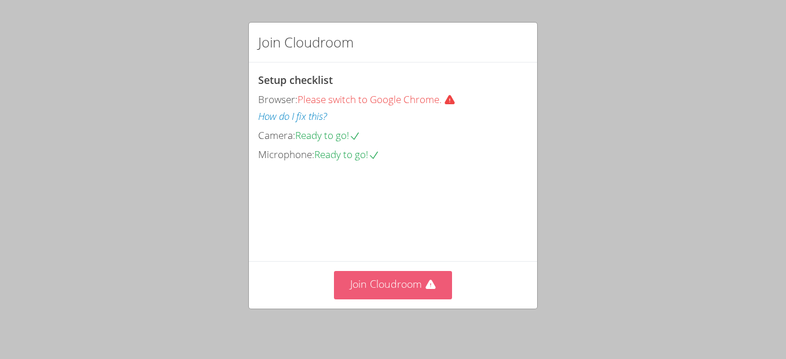
click at [386, 284] on button "Join Cloudroom" at bounding box center [393, 285] width 119 height 28
click at [394, 291] on button "Join Cloudroom" at bounding box center [393, 285] width 119 height 28
click at [426, 284] on icon at bounding box center [431, 285] width 12 height 12
click at [405, 274] on button "Join Cloudroom" at bounding box center [393, 285] width 119 height 28
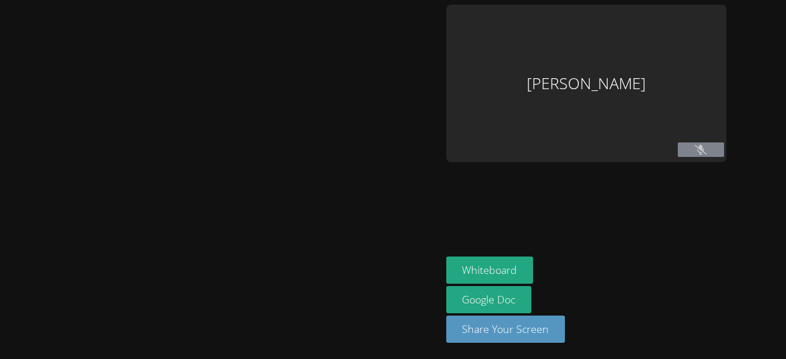
click at [695, 149] on button at bounding box center [701, 149] width 46 height 14
drag, startPoint x: 695, startPoint y: 149, endPoint x: 380, endPoint y: 70, distance: 324.7
click at [380, 70] on div at bounding box center [221, 180] width 432 height 350
click at [693, 155] on button at bounding box center [701, 149] width 46 height 14
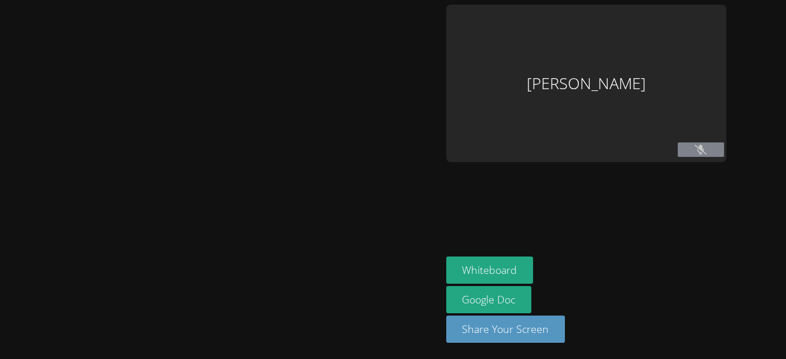
click at [693, 155] on button at bounding box center [701, 149] width 46 height 14
drag, startPoint x: 693, startPoint y: 155, endPoint x: 489, endPoint y: 260, distance: 229.9
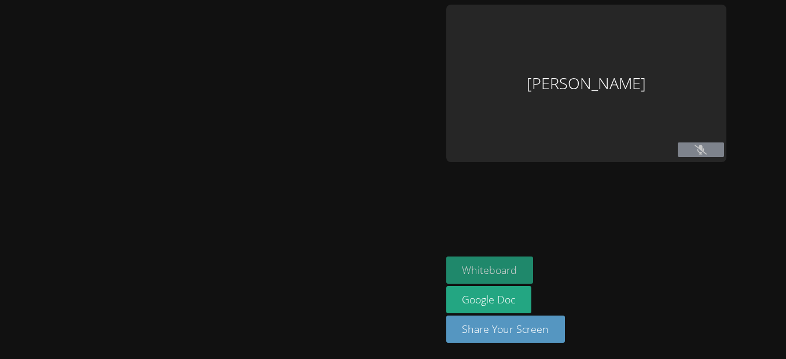
click at [489, 260] on aside "Justin Morris Whiteboard Google Doc Share Your Screen" at bounding box center [586, 179] width 289 height 359
click at [489, 260] on button "Whiteboard" at bounding box center [489, 269] width 87 height 27
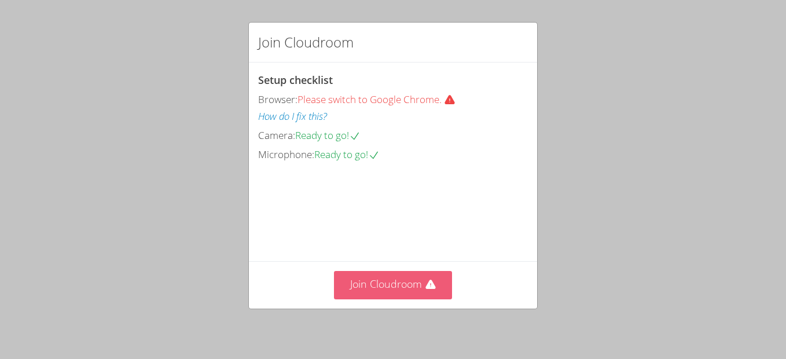
click at [377, 278] on button "Join Cloudroom" at bounding box center [393, 285] width 119 height 28
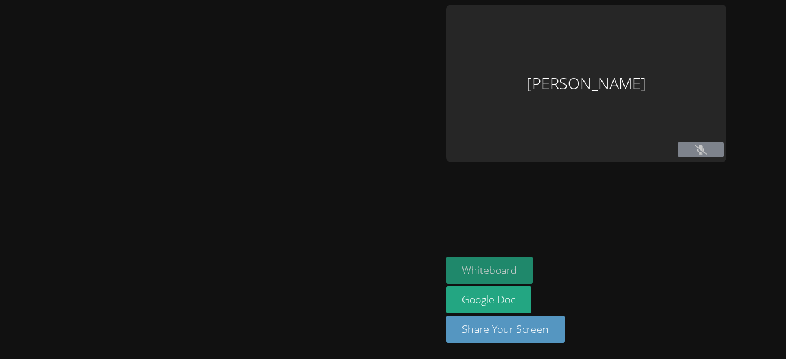
click at [456, 276] on button "Whiteboard" at bounding box center [489, 269] width 87 height 27
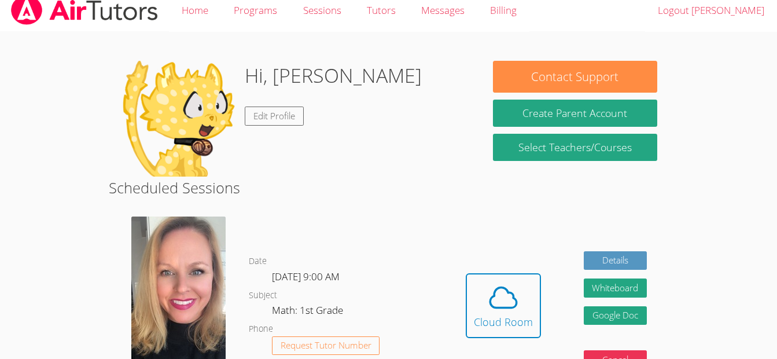
scroll to position [5, 0]
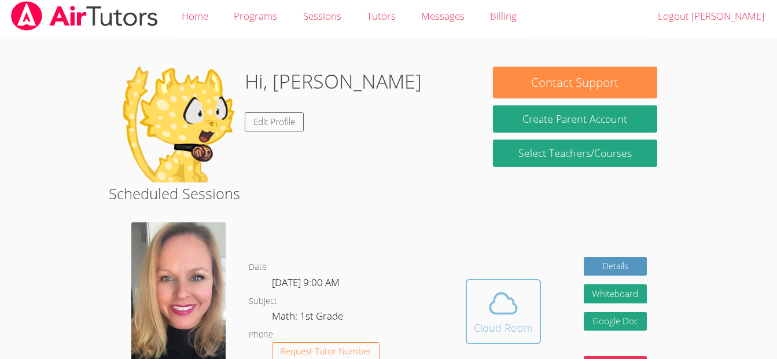
click at [512, 313] on icon at bounding box center [503, 303] width 27 height 20
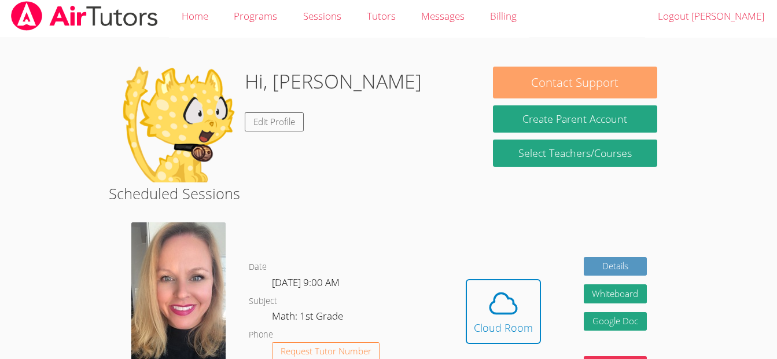
click at [571, 86] on button "Contact Support" at bounding box center [575, 83] width 164 height 32
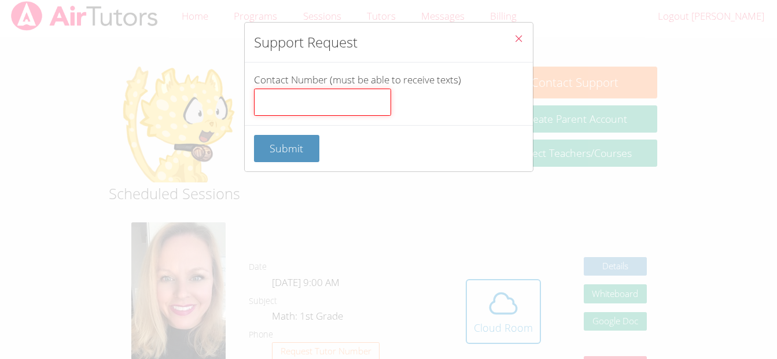
click at [342, 113] on input "Contact Number (must be able to receive texts)" at bounding box center [322, 103] width 137 height 28
type input "4434862550"
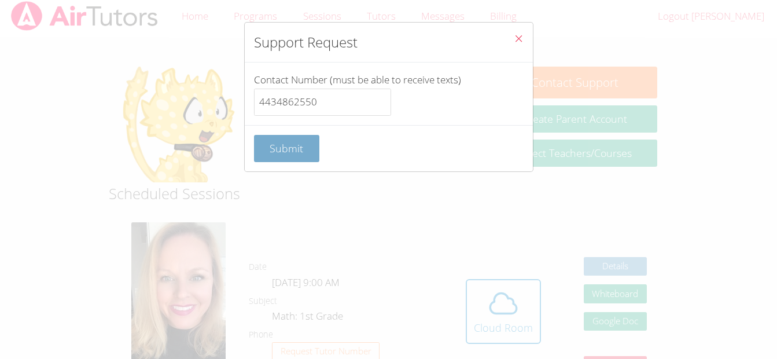
click at [287, 142] on span "Submit" at bounding box center [287, 148] width 34 height 14
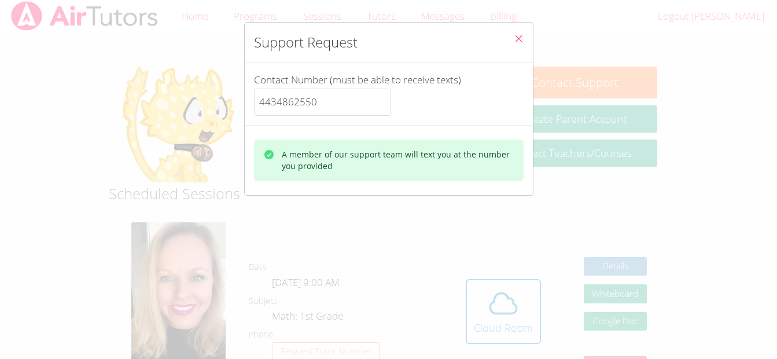
click at [514, 39] on icon "Close" at bounding box center [519, 39] width 10 height 10
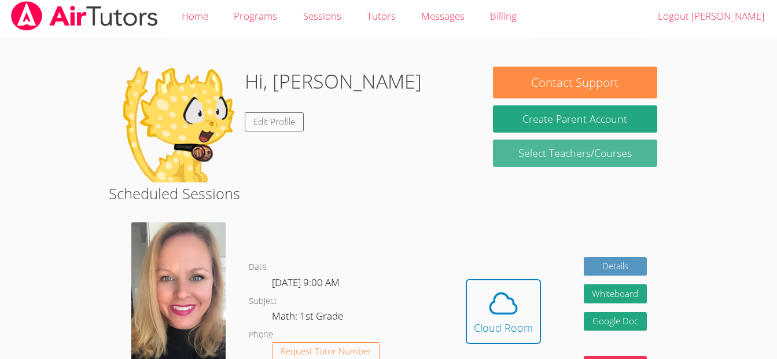
click at [554, 153] on link "Select Teachers/Courses" at bounding box center [575, 153] width 164 height 27
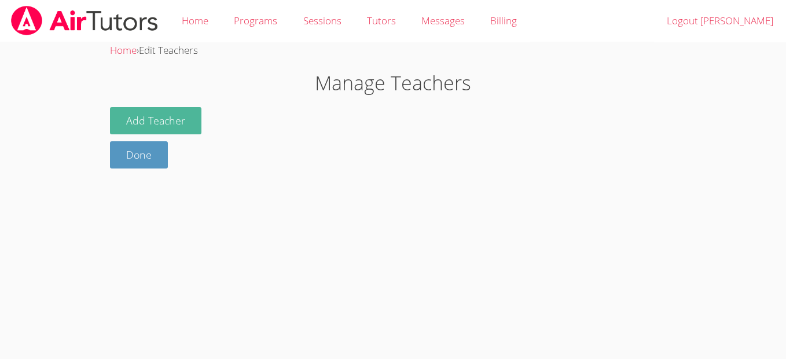
click at [181, 120] on button "Add Teacher" at bounding box center [155, 120] width 91 height 27
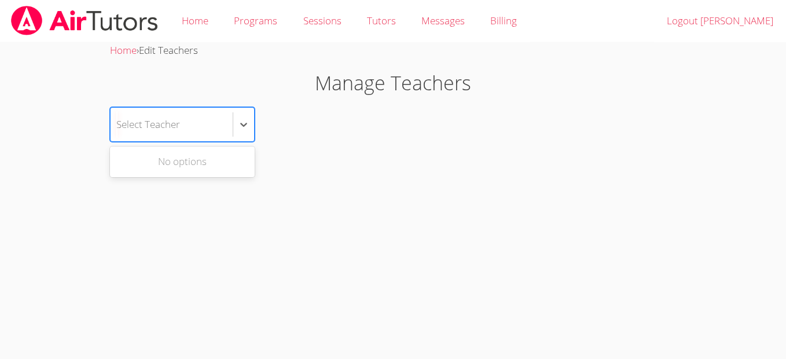
click at [190, 126] on div "Select Teacher" at bounding box center [172, 125] width 122 height 34
type input "a"
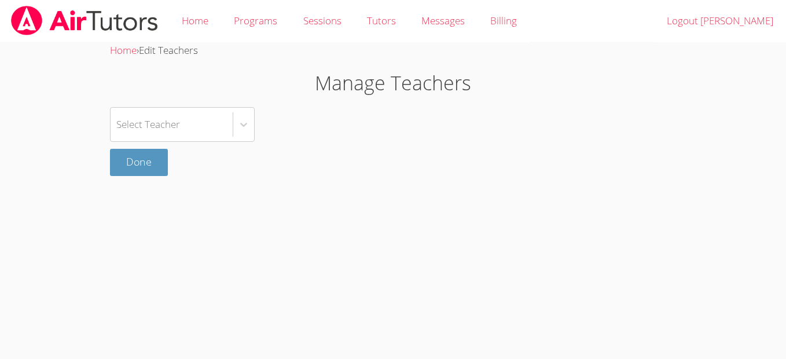
click at [298, 73] on h1 "Manage Teachers" at bounding box center [393, 83] width 566 height 30
click at [190, 21] on link "Home" at bounding box center [195, 21] width 52 height 42
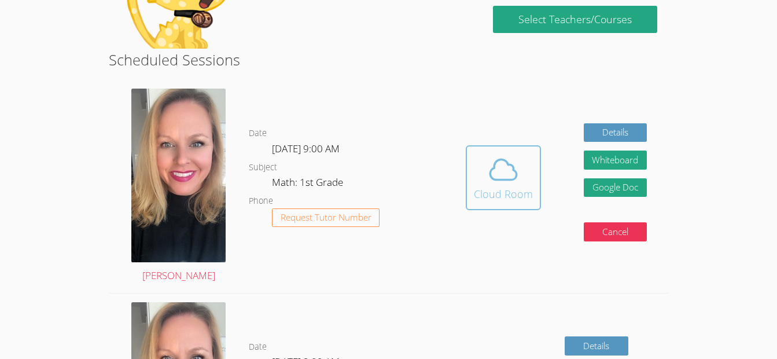
scroll to position [139, 0]
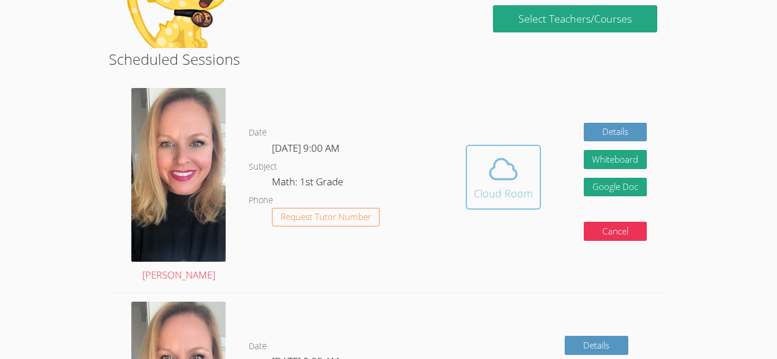
click at [501, 168] on icon at bounding box center [503, 169] width 32 height 32
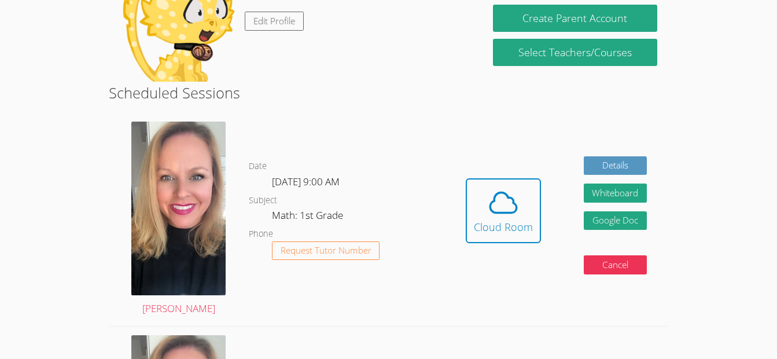
scroll to position [105, 0]
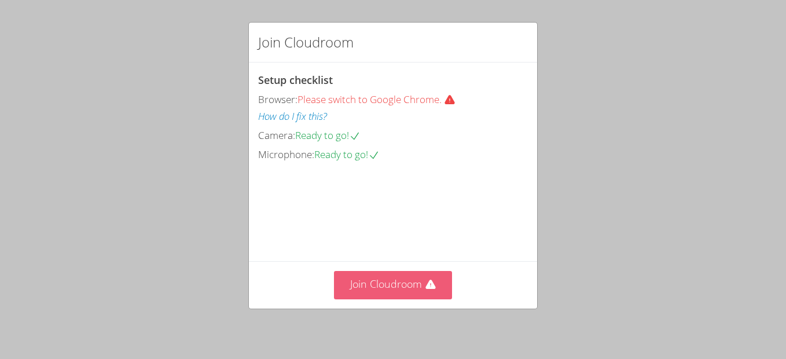
click at [381, 285] on button "Join Cloudroom" at bounding box center [393, 285] width 119 height 28
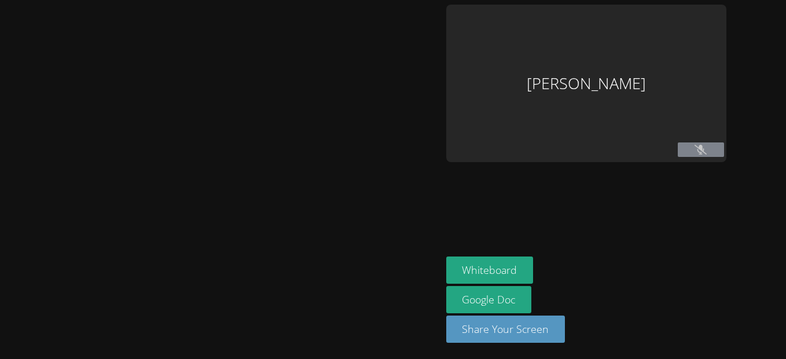
drag, startPoint x: 381, startPoint y: 285, endPoint x: 250, endPoint y: -39, distance: 350.1
click at [250, 0] on html "[PERSON_NAME] Whiteboard Google Doc Share Your Screen" at bounding box center [393, 179] width 786 height 359
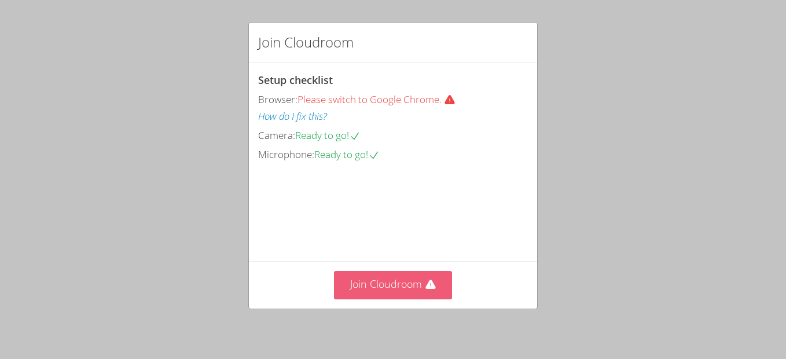
click at [373, 286] on button "Join Cloudroom" at bounding box center [393, 285] width 119 height 28
click at [371, 280] on button "Join Cloudroom" at bounding box center [393, 285] width 119 height 28
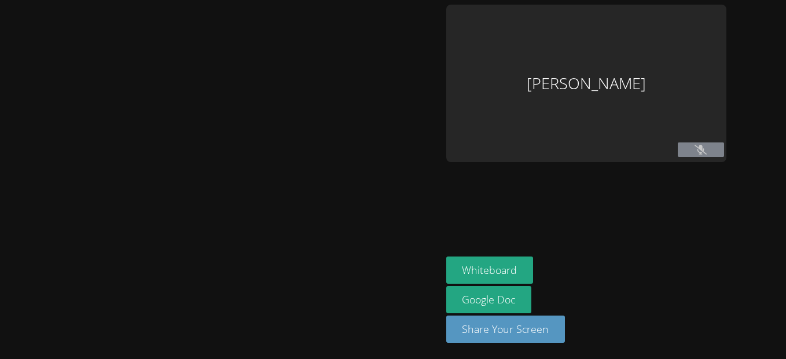
click at [710, 155] on button at bounding box center [701, 149] width 46 height 14
